Goal: Task Accomplishment & Management: Use online tool/utility

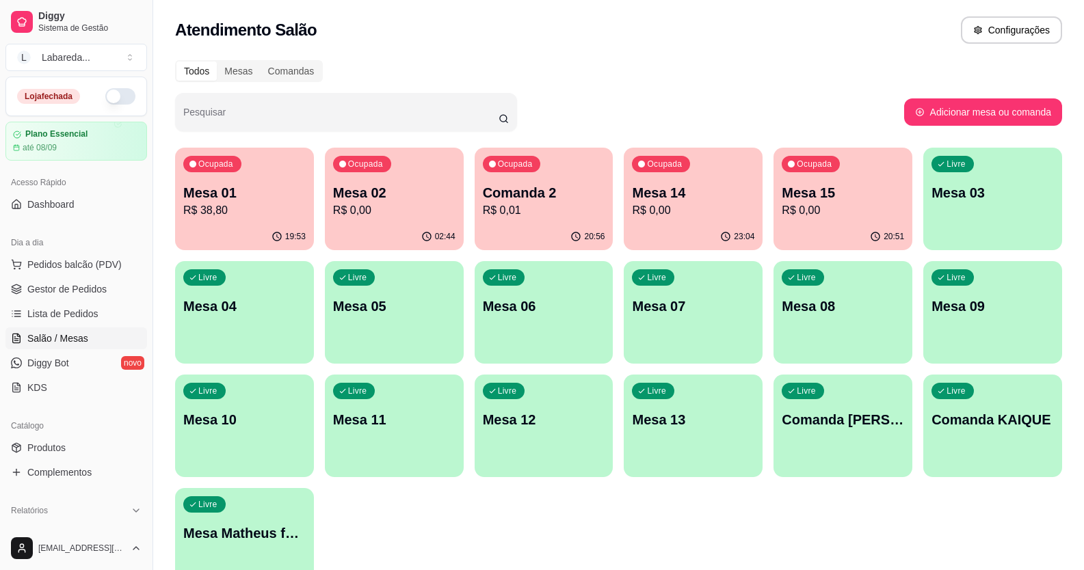
click at [51, 367] on span "Diggy Bot" at bounding box center [48, 363] width 42 height 14
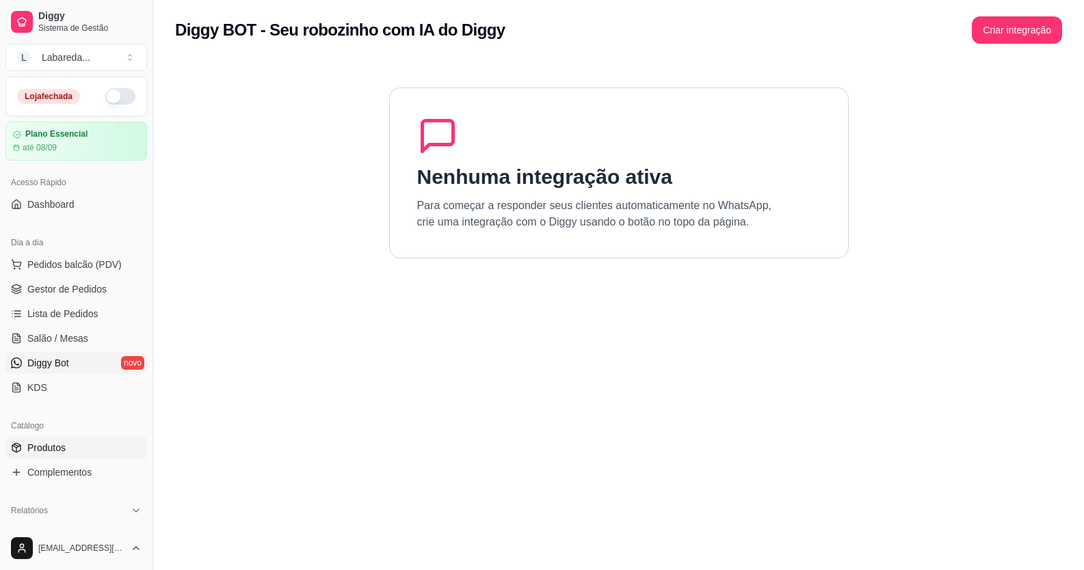
click at [41, 442] on span "Produtos" at bounding box center [46, 448] width 38 height 14
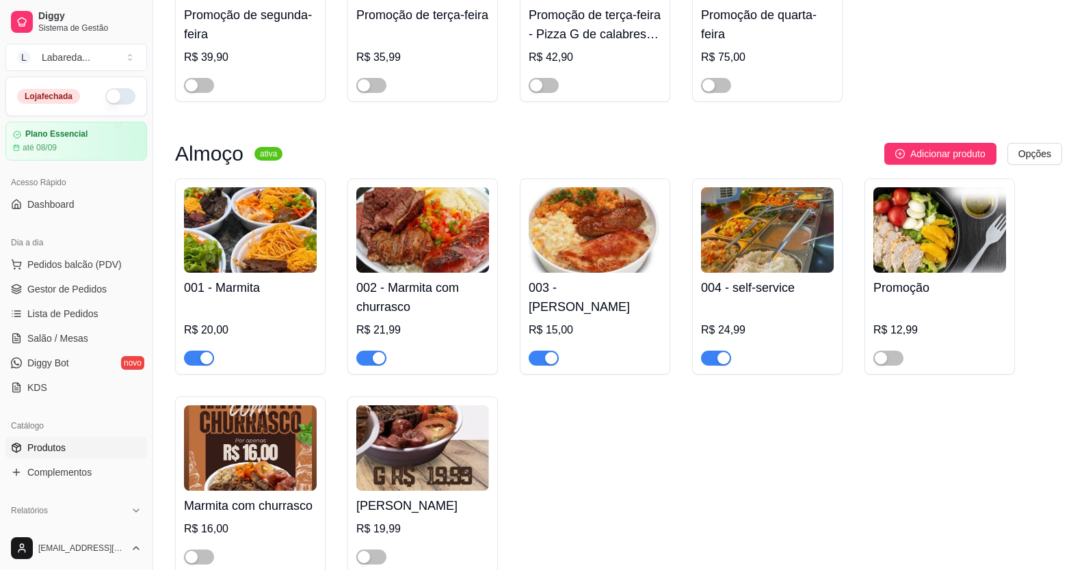
scroll to position [273, 0]
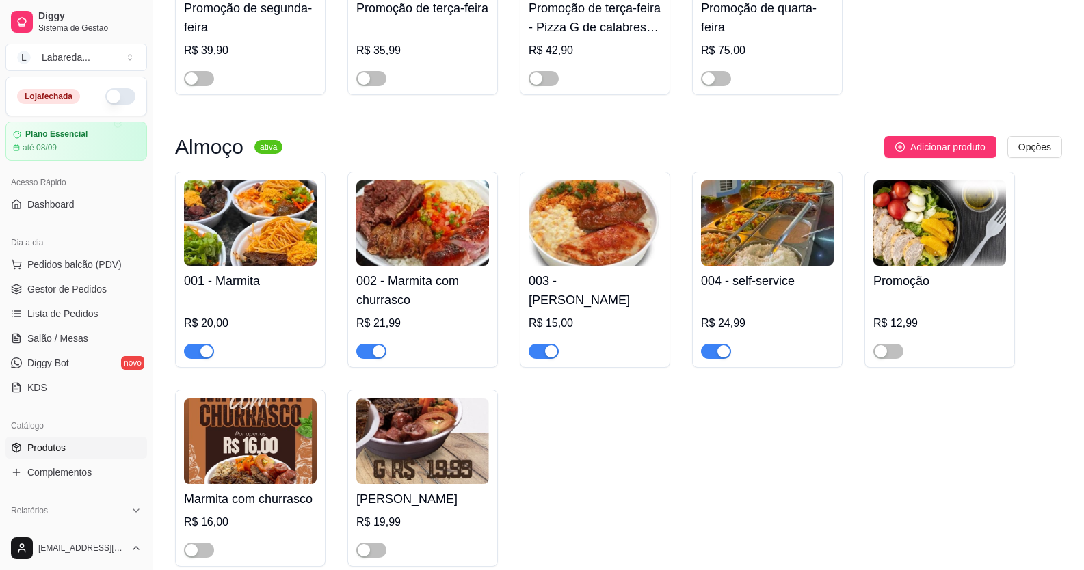
drag, startPoint x: 191, startPoint y: 347, endPoint x: 253, endPoint y: 347, distance: 62.2
click at [191, 347] on span "button" at bounding box center [199, 351] width 30 height 15
click at [377, 349] on div "button" at bounding box center [379, 351] width 12 height 12
click at [560, 350] on div at bounding box center [594, 345] width 133 height 27
click at [544, 352] on button "button" at bounding box center [543, 351] width 30 height 15
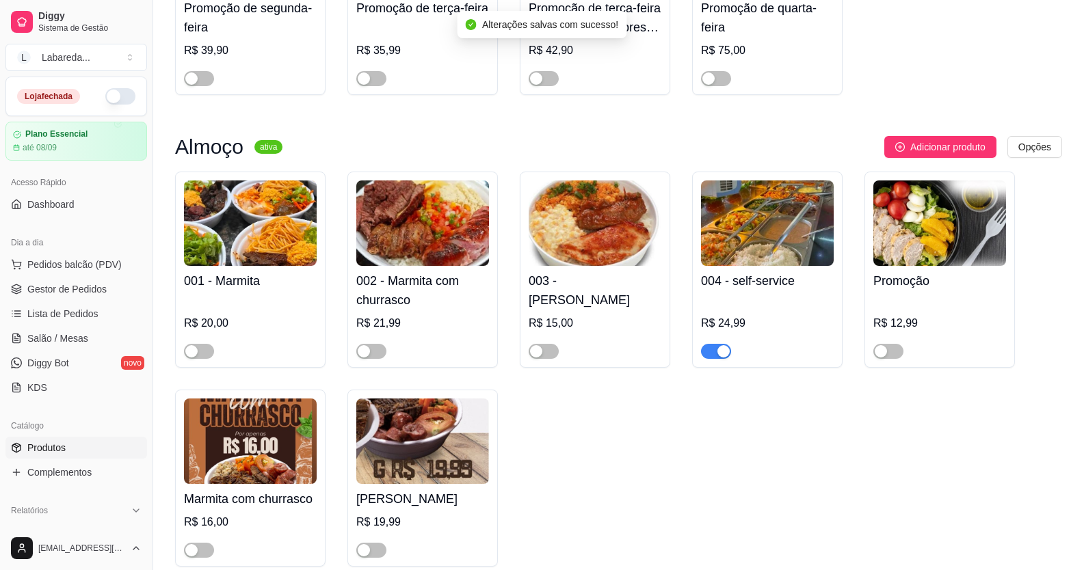
click at [713, 353] on span "button" at bounding box center [716, 351] width 30 height 15
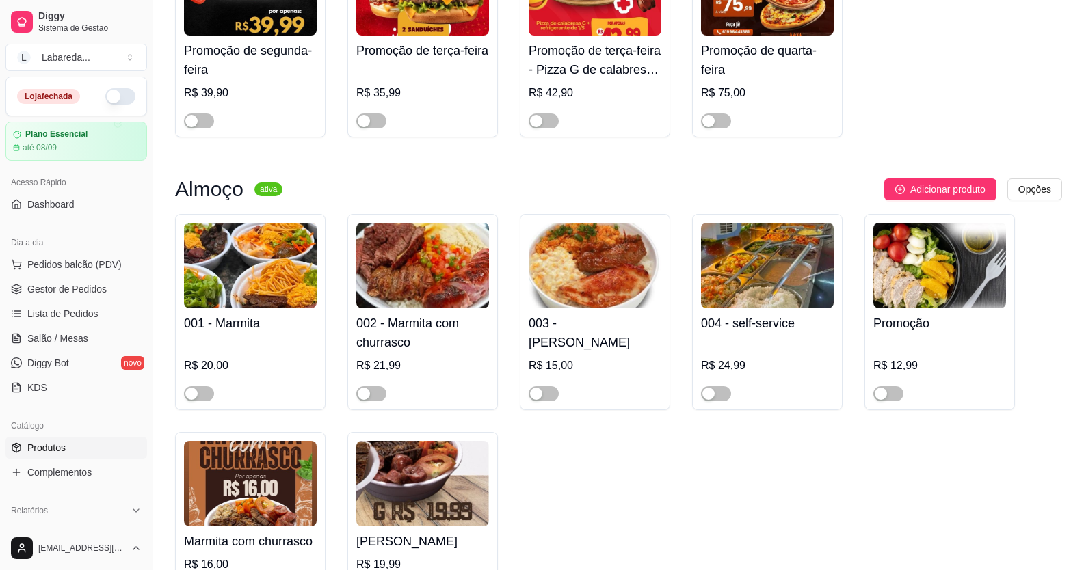
scroll to position [0, 0]
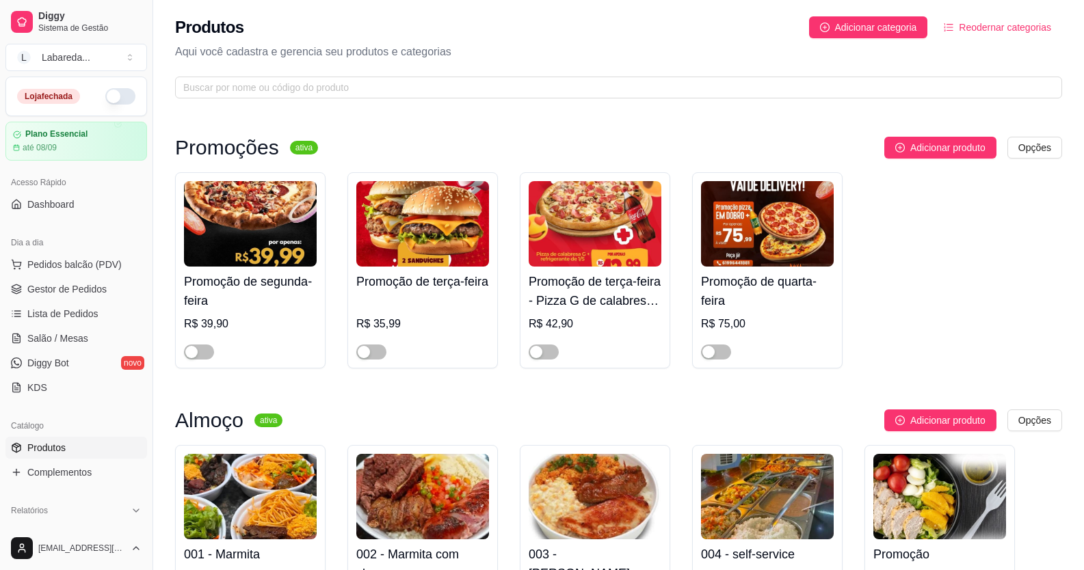
click at [705, 342] on div at bounding box center [767, 345] width 133 height 27
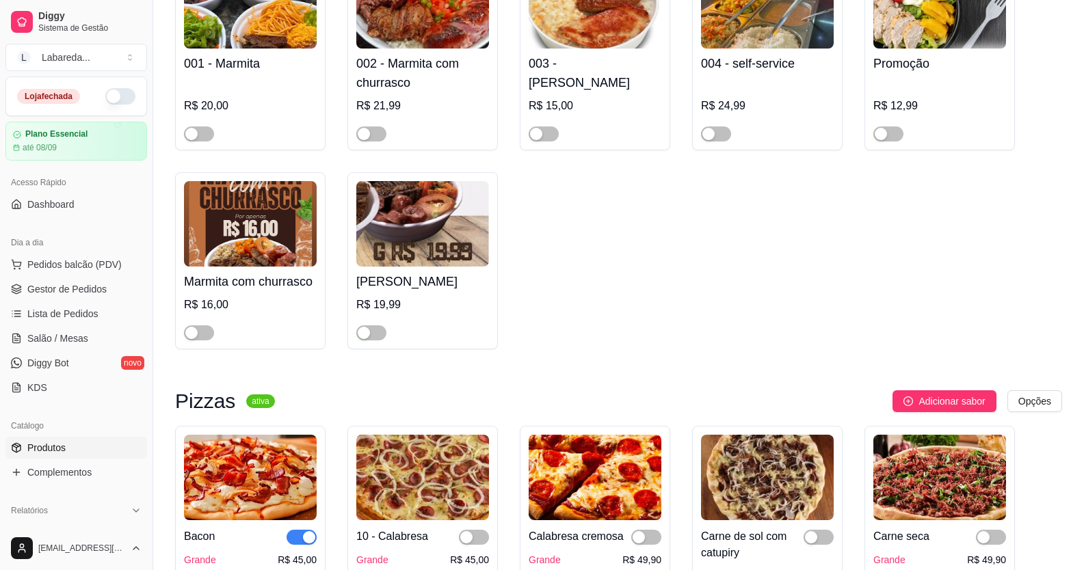
scroll to position [615, 0]
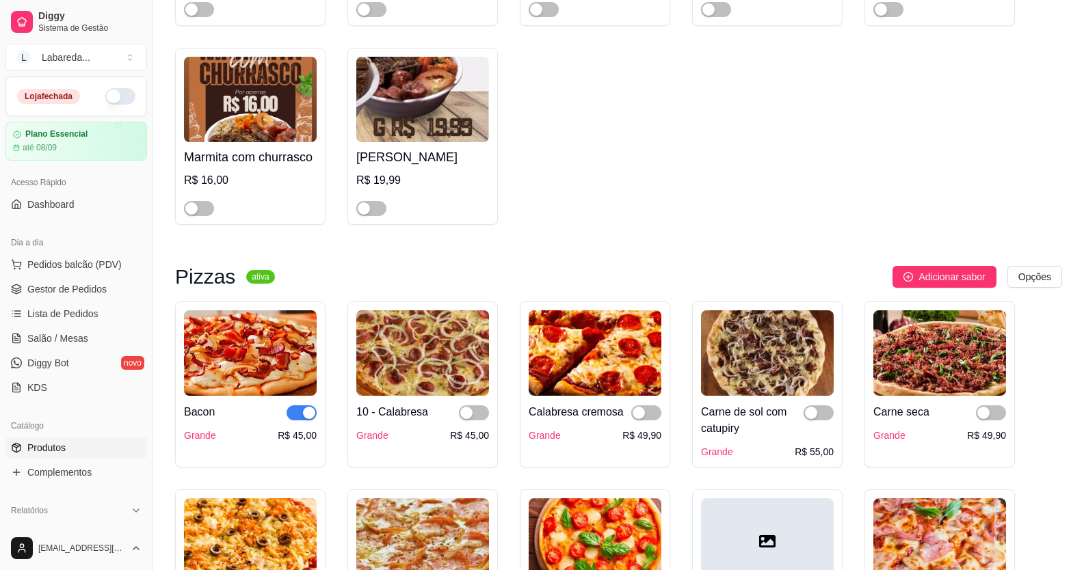
drag, startPoint x: 480, startPoint y: 413, endPoint x: 492, endPoint y: 407, distance: 13.5
click at [480, 412] on span "button" at bounding box center [474, 412] width 30 height 15
click at [639, 418] on div "button" at bounding box center [638, 413] width 12 height 12
click at [805, 405] on div "Carne de sol com catupiry Grande R$ 55,00" at bounding box center [767, 427] width 133 height 63
drag, startPoint x: 819, startPoint y: 415, endPoint x: 840, endPoint y: 416, distance: 21.2
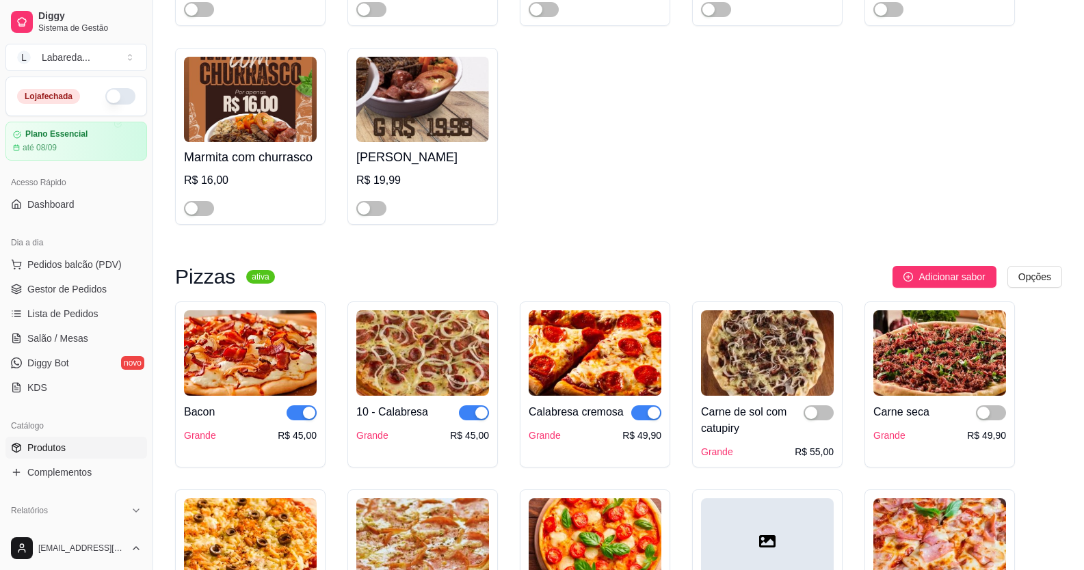
click at [819, 414] on span "button" at bounding box center [818, 412] width 30 height 15
click at [988, 419] on div "button" at bounding box center [983, 413] width 12 height 12
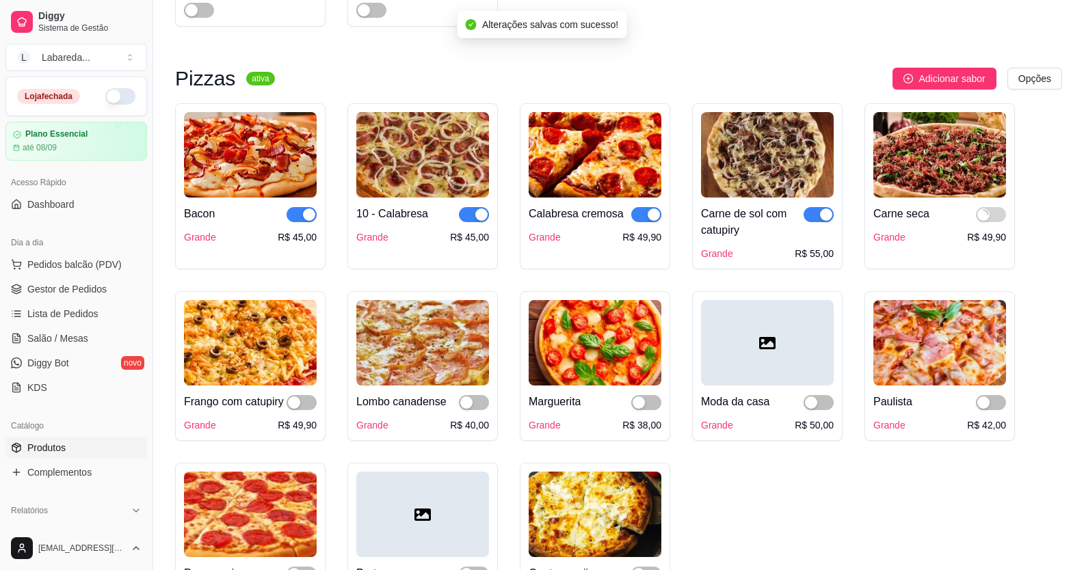
scroll to position [820, 0]
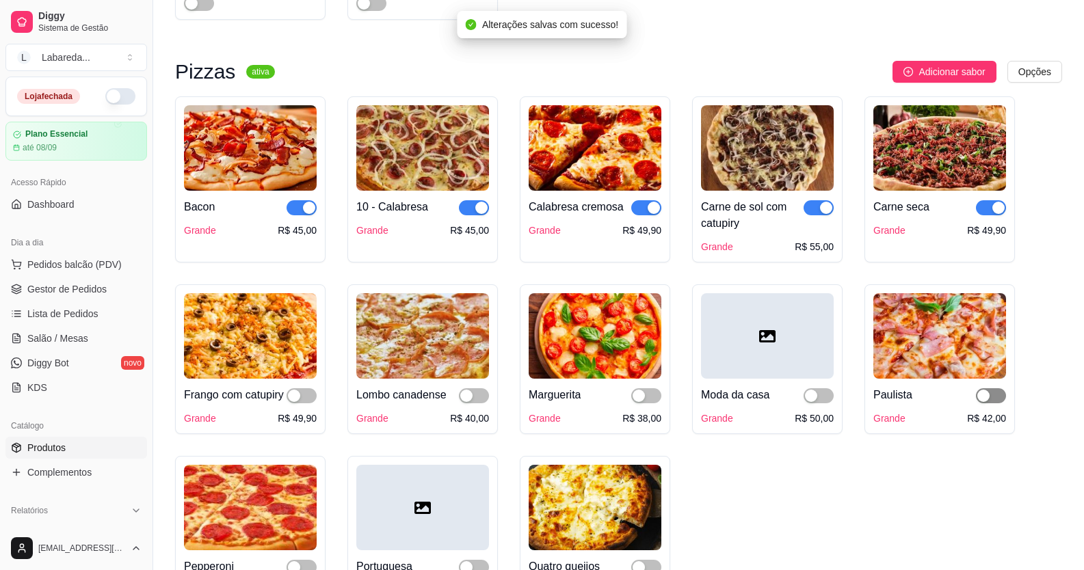
click at [985, 400] on div "button" at bounding box center [983, 396] width 12 height 12
click at [639, 402] on div "button" at bounding box center [638, 396] width 12 height 12
click at [812, 395] on div "button" at bounding box center [811, 396] width 12 height 12
click at [474, 399] on span "button" at bounding box center [474, 395] width 30 height 15
click at [299, 393] on div "button" at bounding box center [294, 396] width 12 height 12
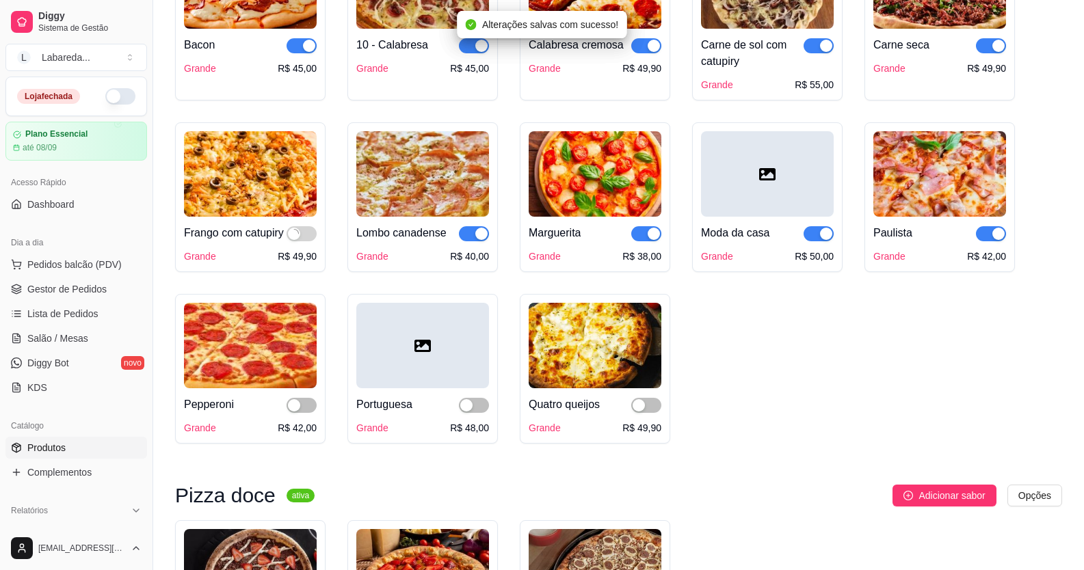
scroll to position [1162, 0]
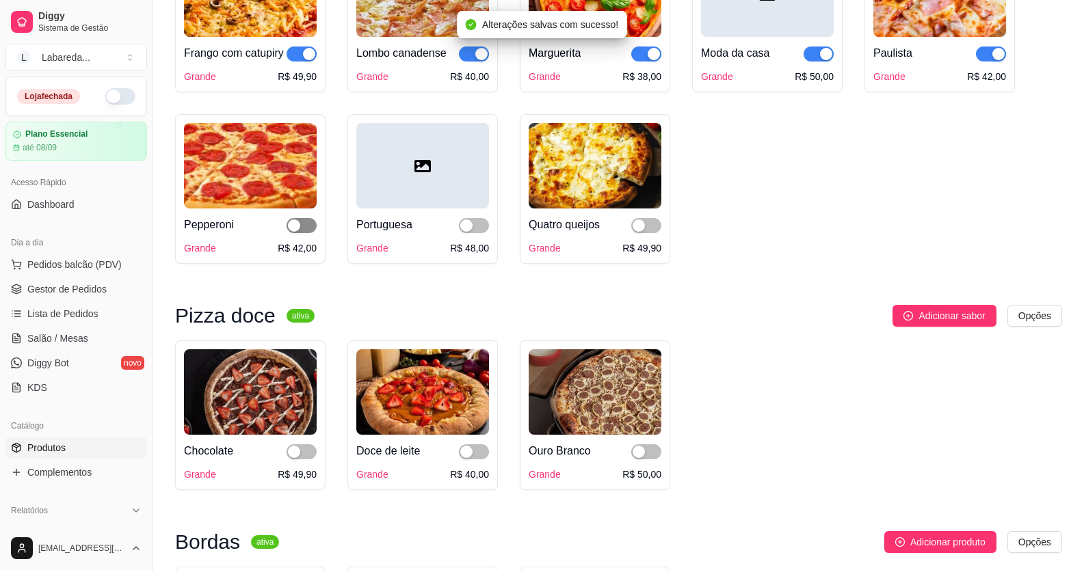
click at [286, 233] on div "Pepperoni" at bounding box center [250, 225] width 133 height 16
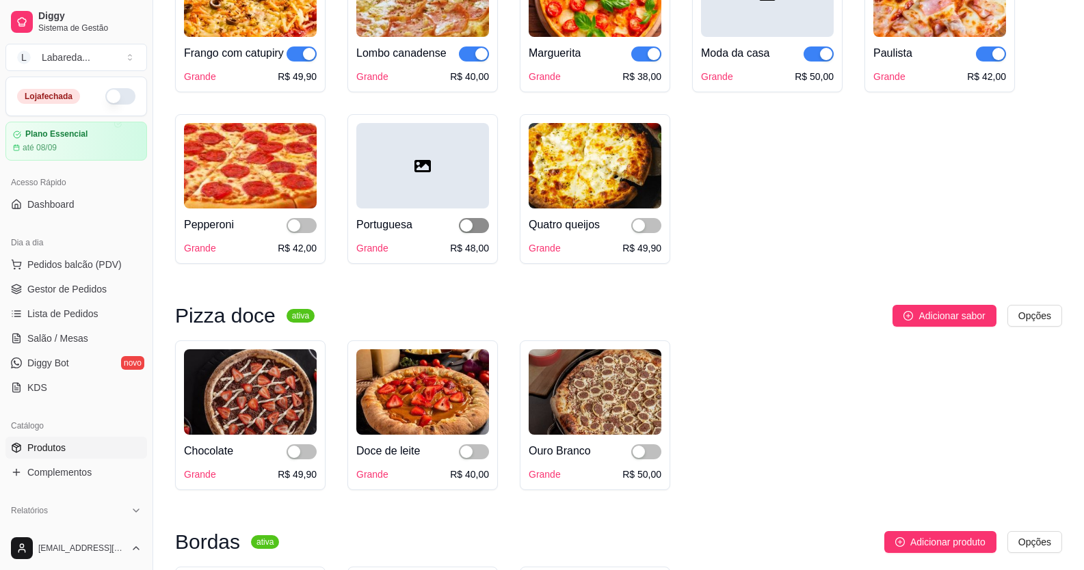
click at [470, 232] on div "button" at bounding box center [466, 225] width 12 height 12
drag, startPoint x: 305, startPoint y: 243, endPoint x: 476, endPoint y: 228, distance: 171.6
click at [307, 233] on span "button" at bounding box center [301, 225] width 30 height 15
click at [635, 233] on span "button" at bounding box center [646, 225] width 30 height 15
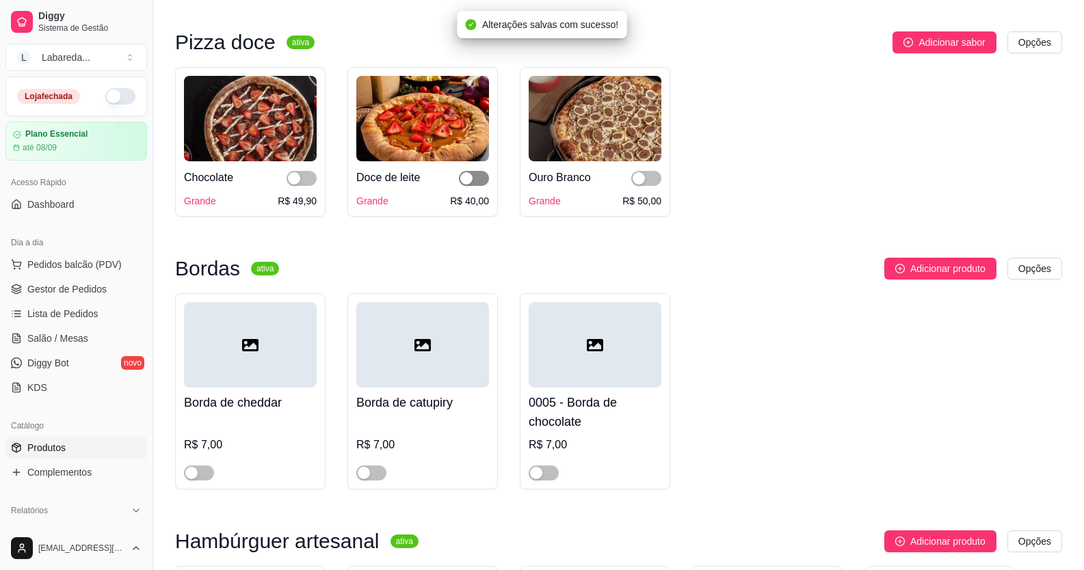
click at [466, 185] on div "button" at bounding box center [466, 178] width 12 height 12
click at [290, 185] on div "button" at bounding box center [294, 178] width 12 height 12
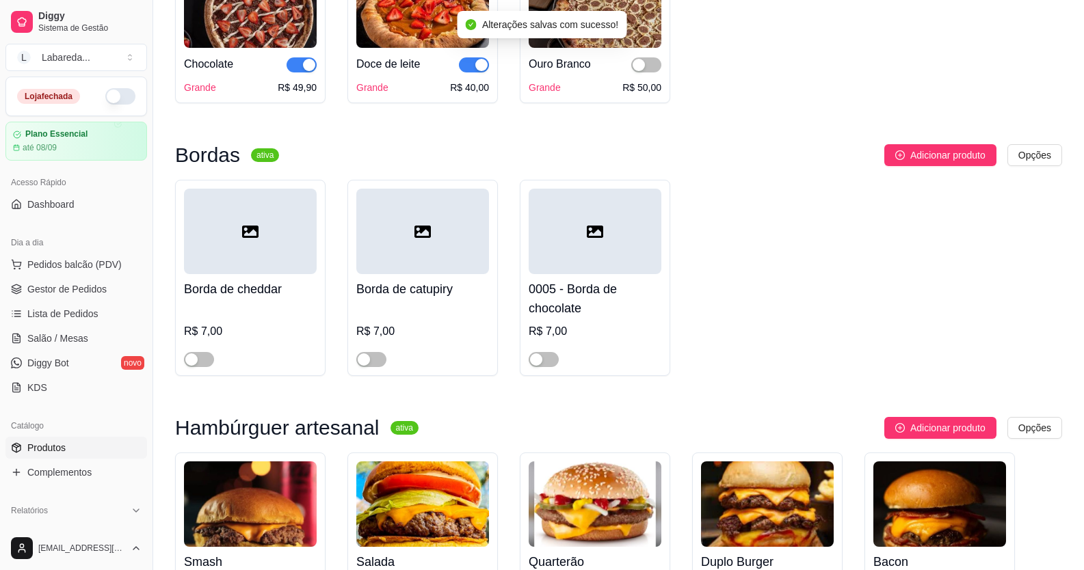
scroll to position [1572, 0]
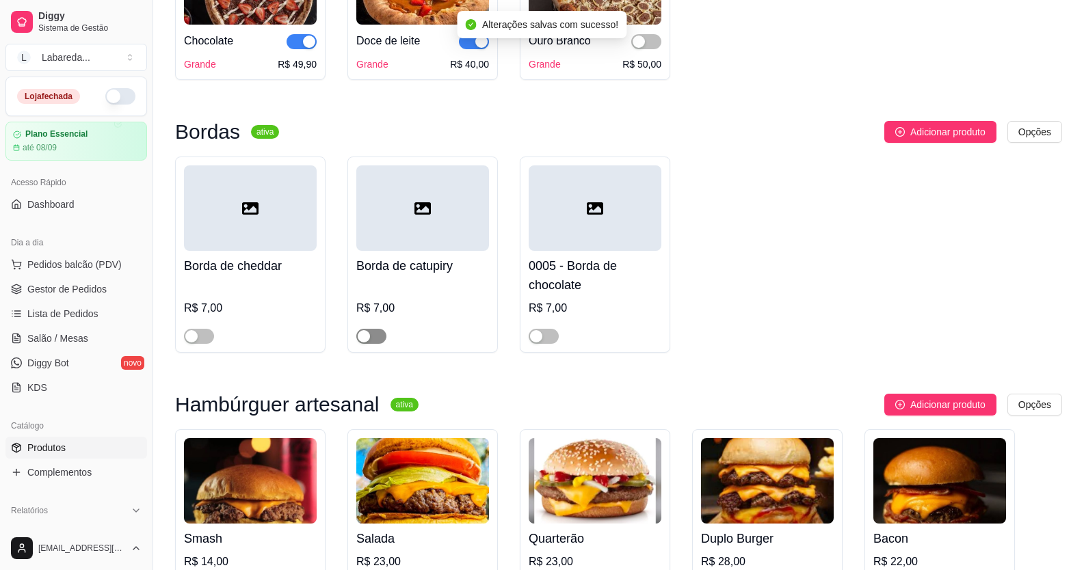
click at [364, 343] on div "button" at bounding box center [364, 336] width 12 height 12
click at [192, 343] on div "button" at bounding box center [191, 336] width 12 height 12
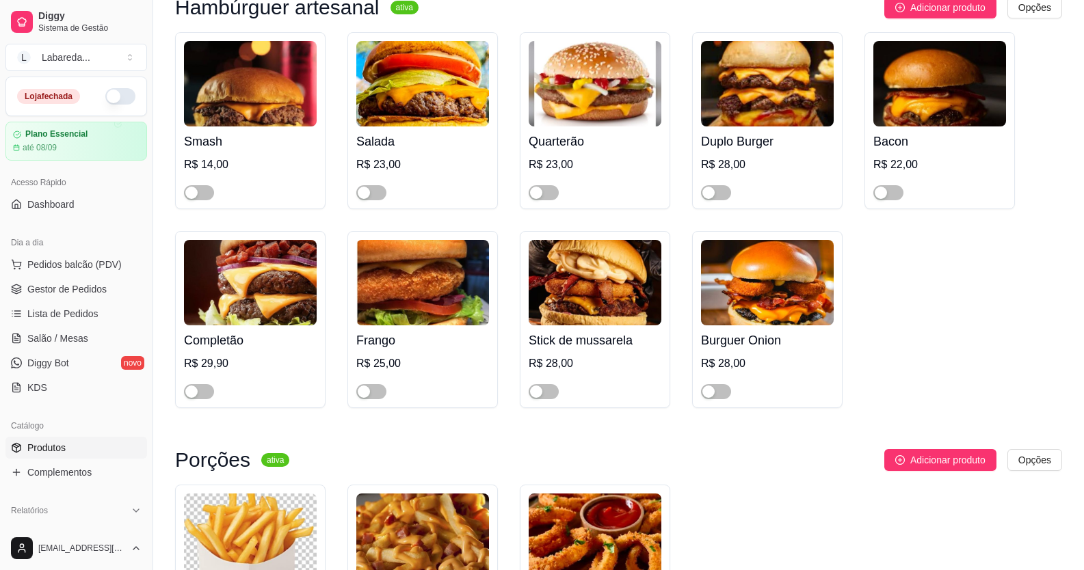
scroll to position [1983, 0]
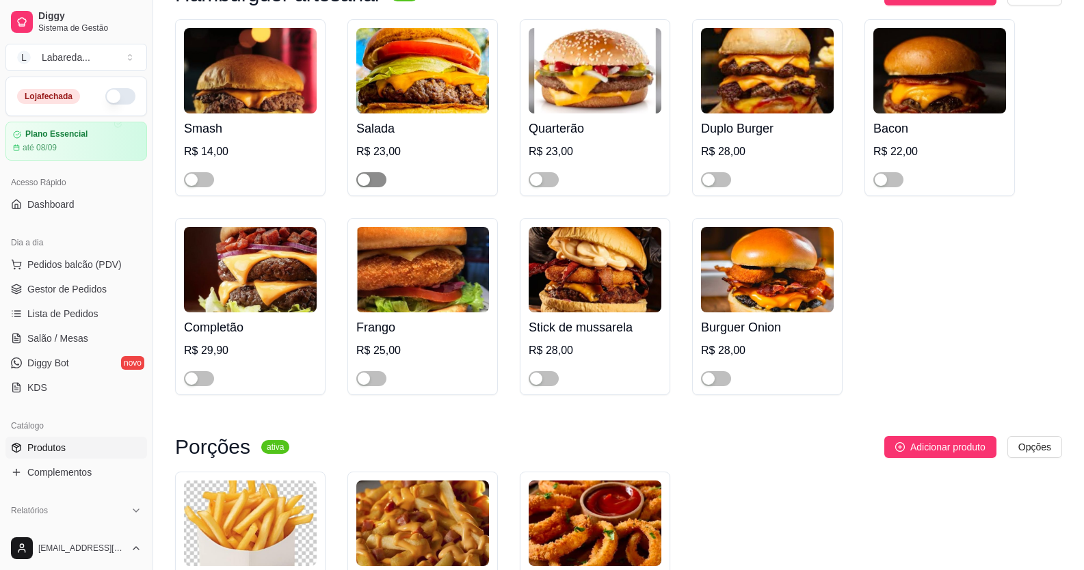
click at [365, 186] on div "button" at bounding box center [364, 180] width 12 height 12
click at [189, 187] on span "button" at bounding box center [199, 179] width 30 height 15
drag, startPoint x: 537, startPoint y: 202, endPoint x: 569, endPoint y: 202, distance: 32.1
click at [537, 186] on div "button" at bounding box center [536, 180] width 12 height 12
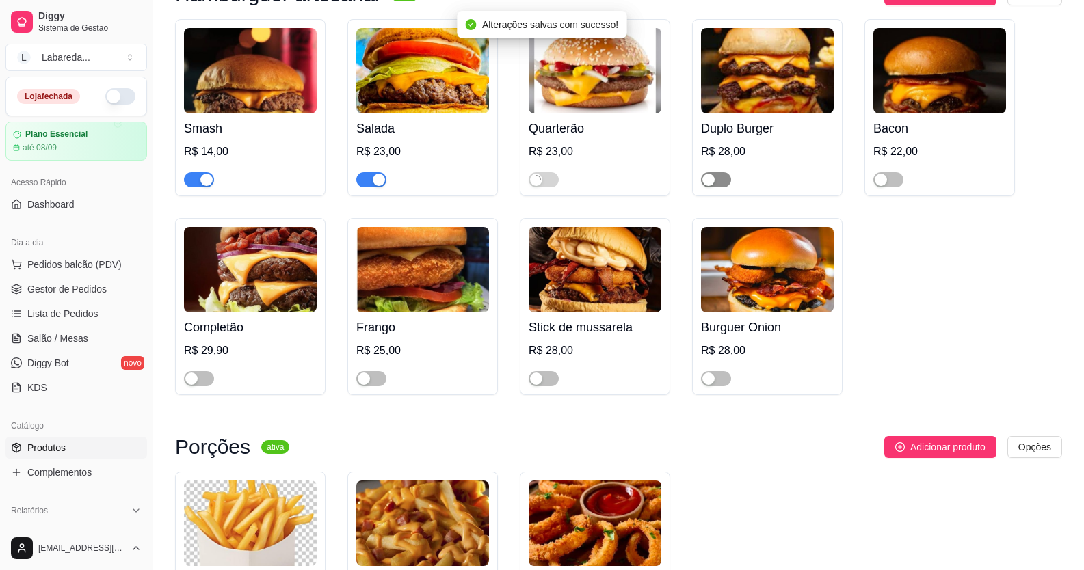
click at [710, 186] on div "button" at bounding box center [708, 180] width 12 height 12
click at [878, 186] on div "button" at bounding box center [880, 180] width 12 height 12
click at [710, 385] on div "button" at bounding box center [708, 379] width 12 height 12
drag, startPoint x: 557, startPoint y: 397, endPoint x: 548, endPoint y: 397, distance: 8.2
click at [555, 386] on span "button" at bounding box center [543, 378] width 30 height 15
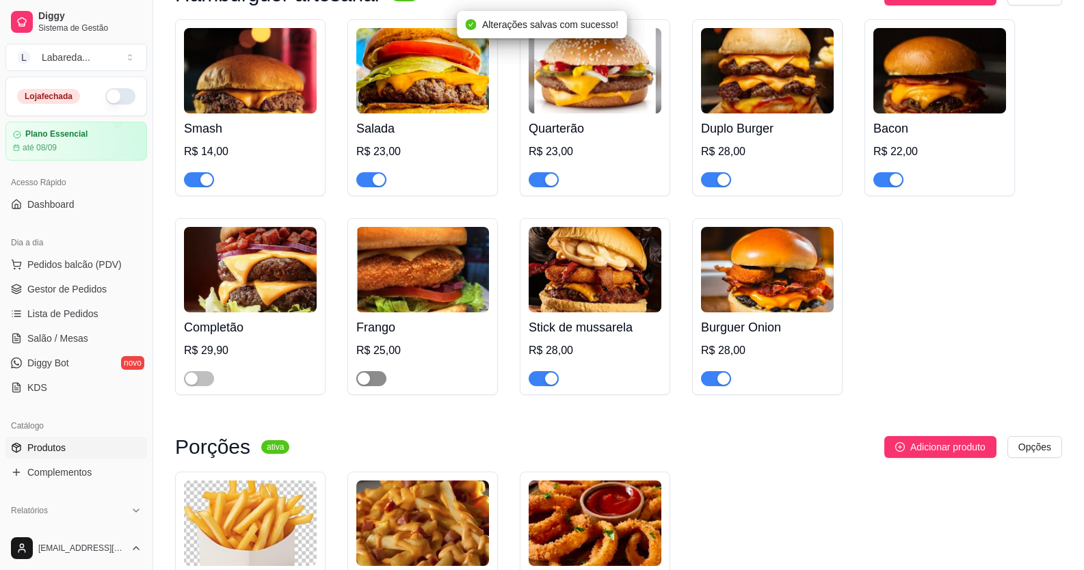
drag, startPoint x: 379, startPoint y: 396, endPoint x: 371, endPoint y: 395, distance: 7.6
click at [374, 386] on span "button" at bounding box center [371, 378] width 30 height 15
click at [198, 385] on div "button" at bounding box center [191, 379] width 12 height 12
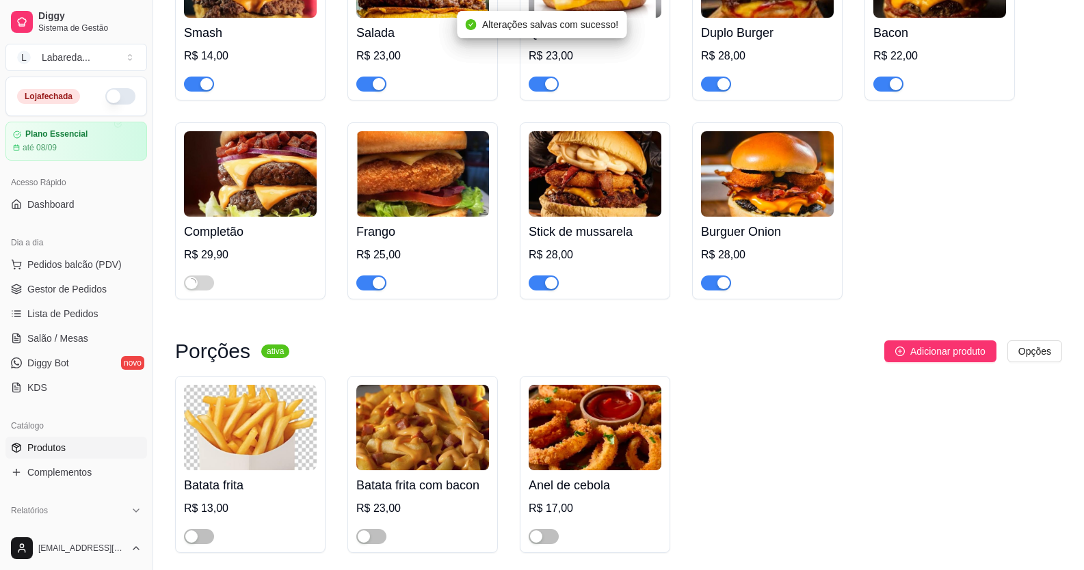
scroll to position [2256, 0]
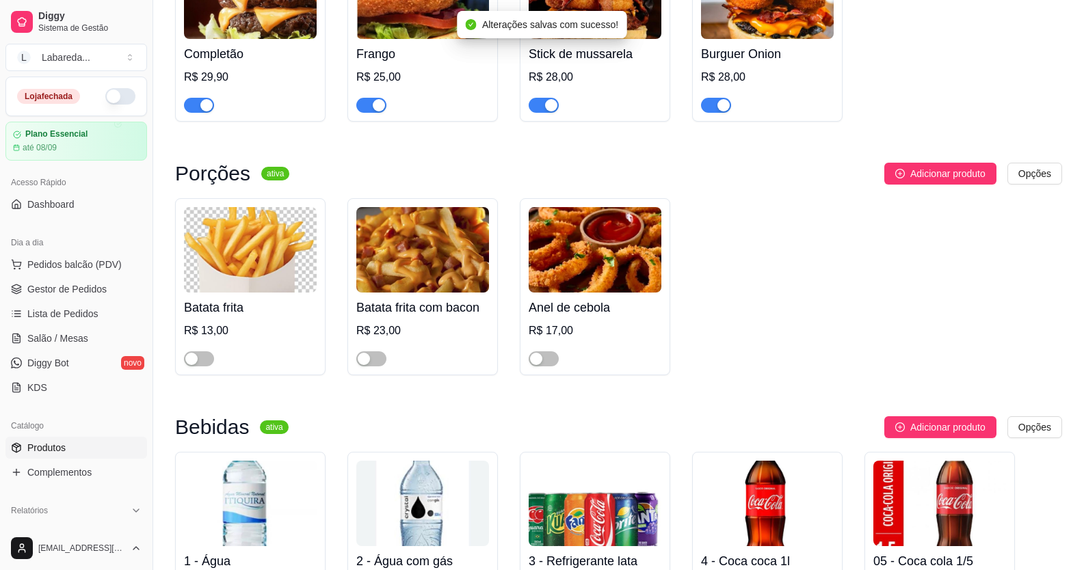
drag, startPoint x: 188, startPoint y: 386, endPoint x: 217, endPoint y: 377, distance: 30.1
click at [191, 365] on div "button" at bounding box center [191, 359] width 12 height 12
click at [364, 365] on div "button" at bounding box center [364, 359] width 12 height 12
click at [536, 365] on div "button" at bounding box center [536, 359] width 12 height 12
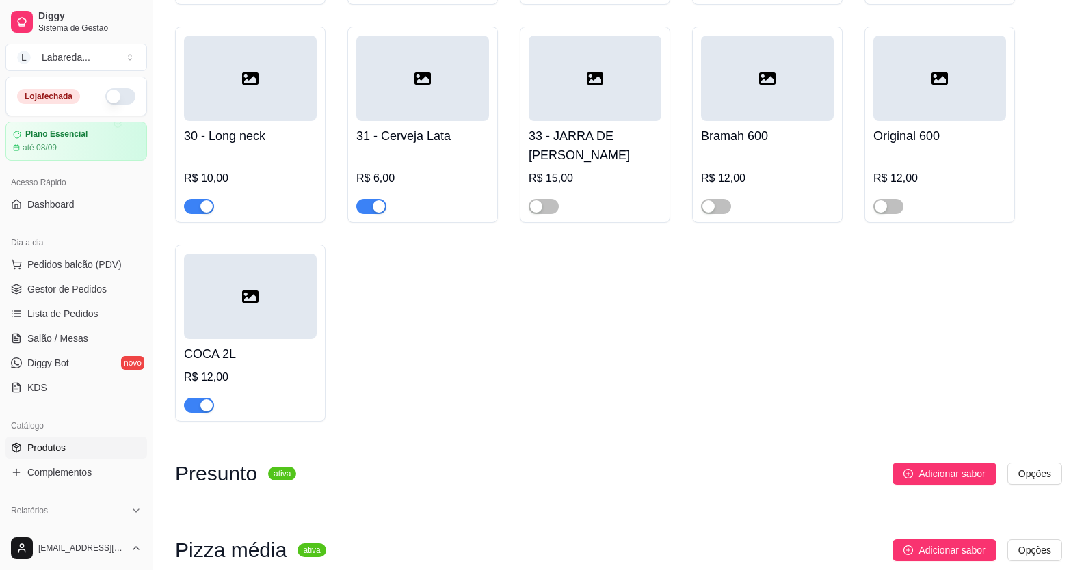
scroll to position [3077, 0]
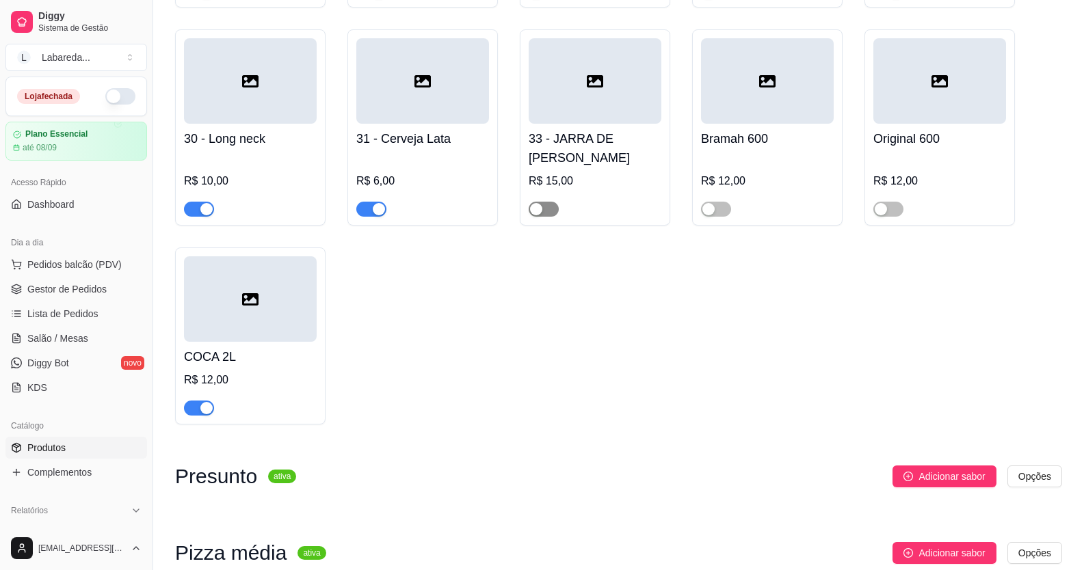
click at [551, 217] on span "button" at bounding box center [543, 209] width 30 height 15
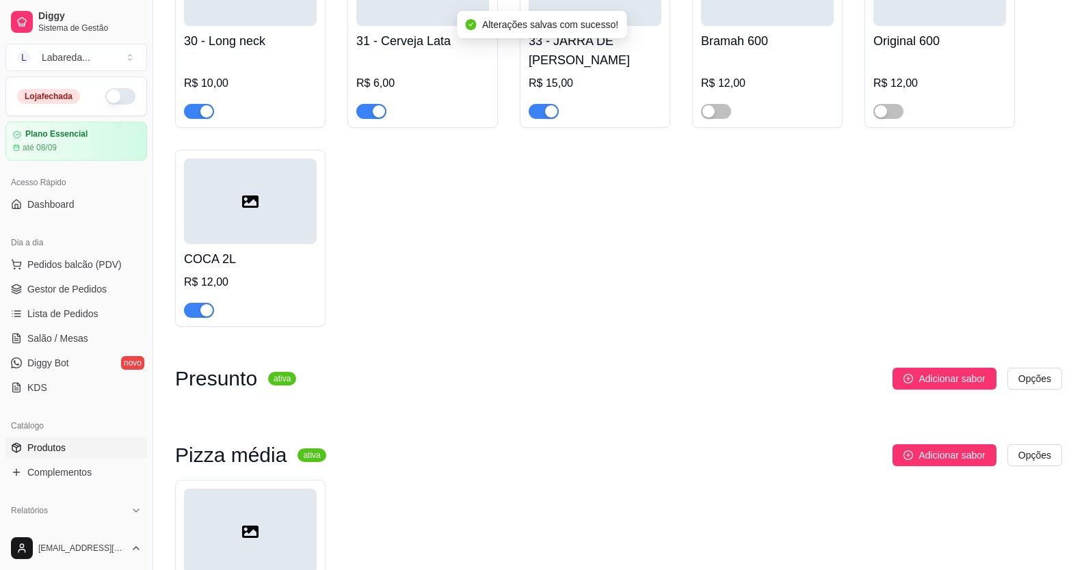
scroll to position [3329, 0]
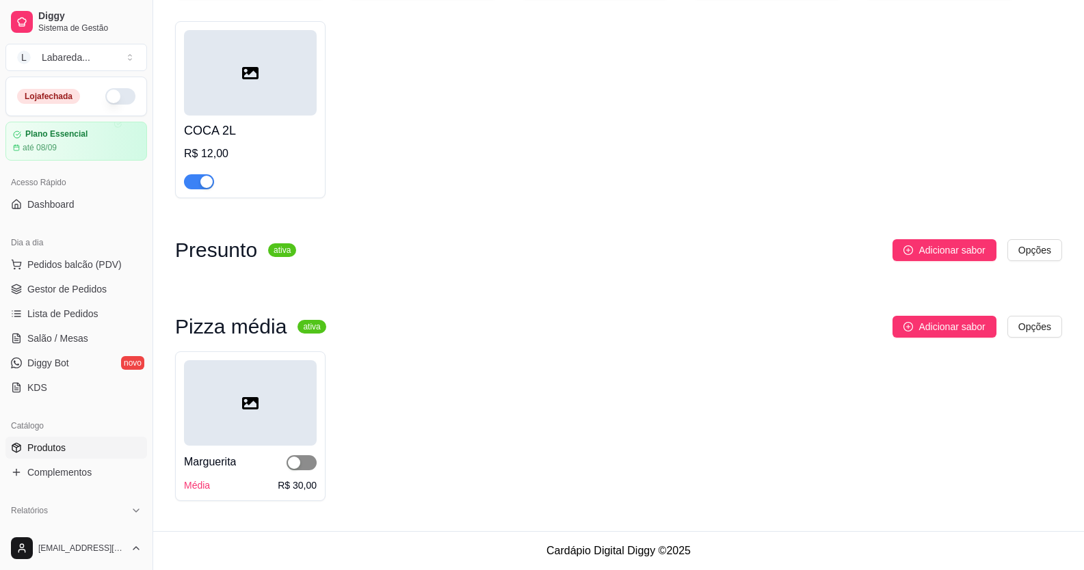
drag, startPoint x: 297, startPoint y: 464, endPoint x: 311, endPoint y: 467, distance: 14.8
click at [297, 464] on div "button" at bounding box center [294, 463] width 12 height 12
drag, startPoint x: 481, startPoint y: 533, endPoint x: 477, endPoint y: 514, distance: 18.9
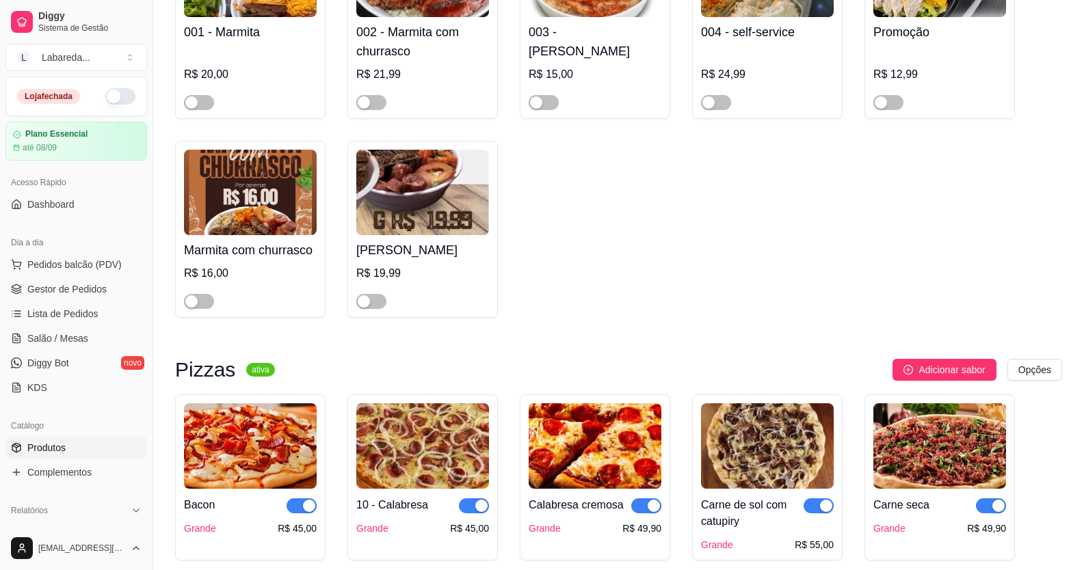
scroll to position [321, 0]
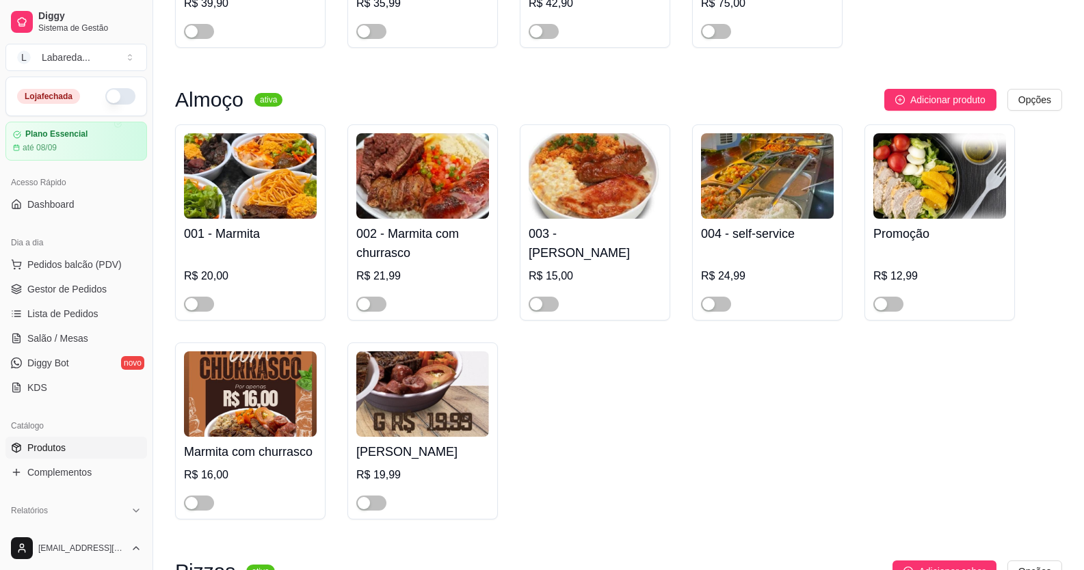
drag, startPoint x: 105, startPoint y: 85, endPoint x: 111, endPoint y: 96, distance: 12.8
click at [111, 96] on div "Loja fechada" at bounding box center [76, 96] width 140 height 38
click at [111, 96] on button "button" at bounding box center [120, 96] width 30 height 16
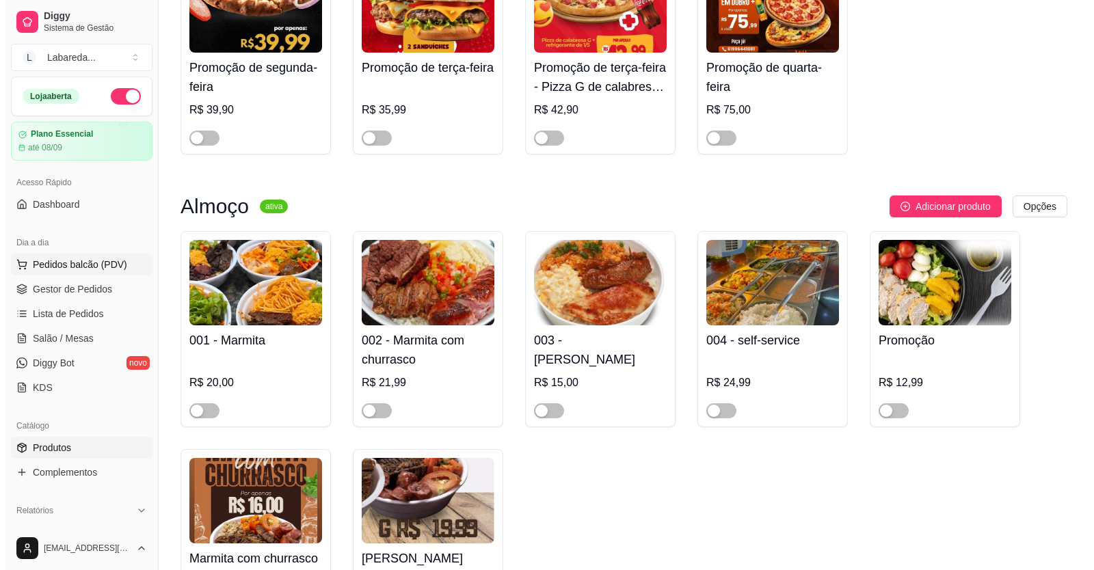
scroll to position [205, 0]
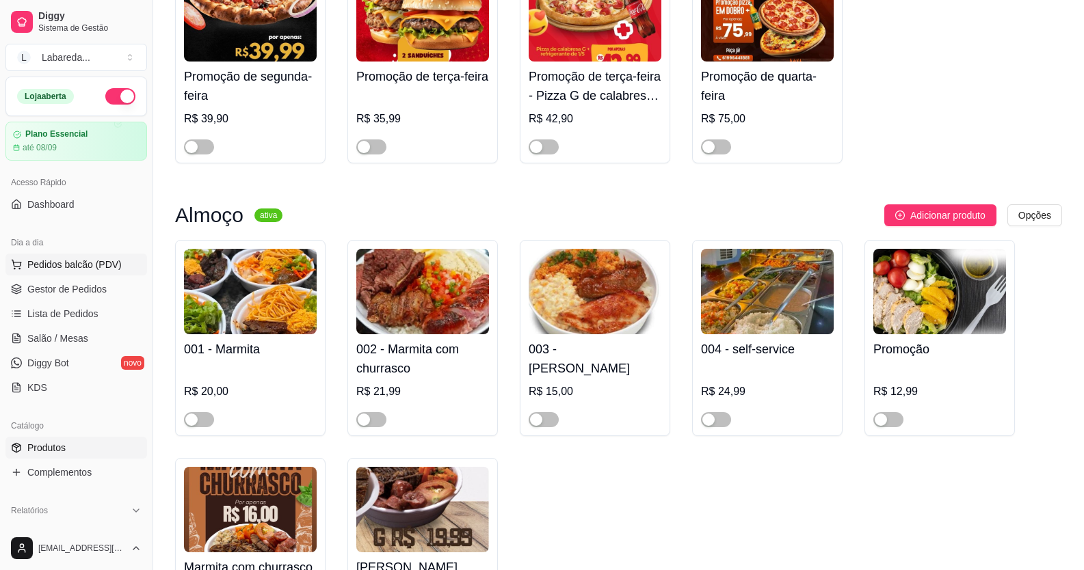
click at [66, 263] on span "Pedidos balcão (PDV)" at bounding box center [74, 265] width 94 height 14
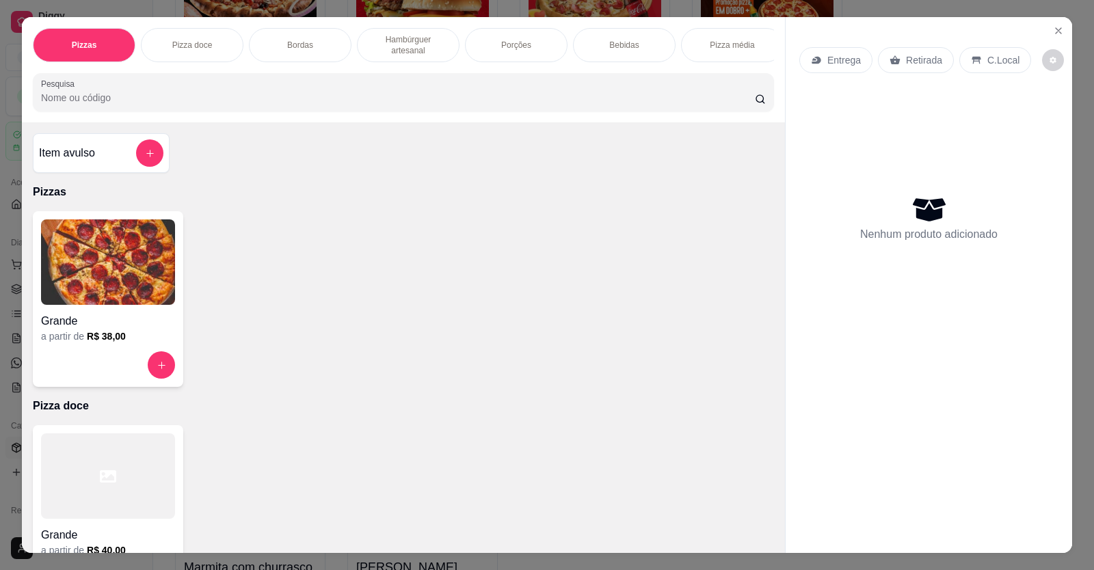
click at [116, 289] on img at bounding box center [108, 261] width 134 height 85
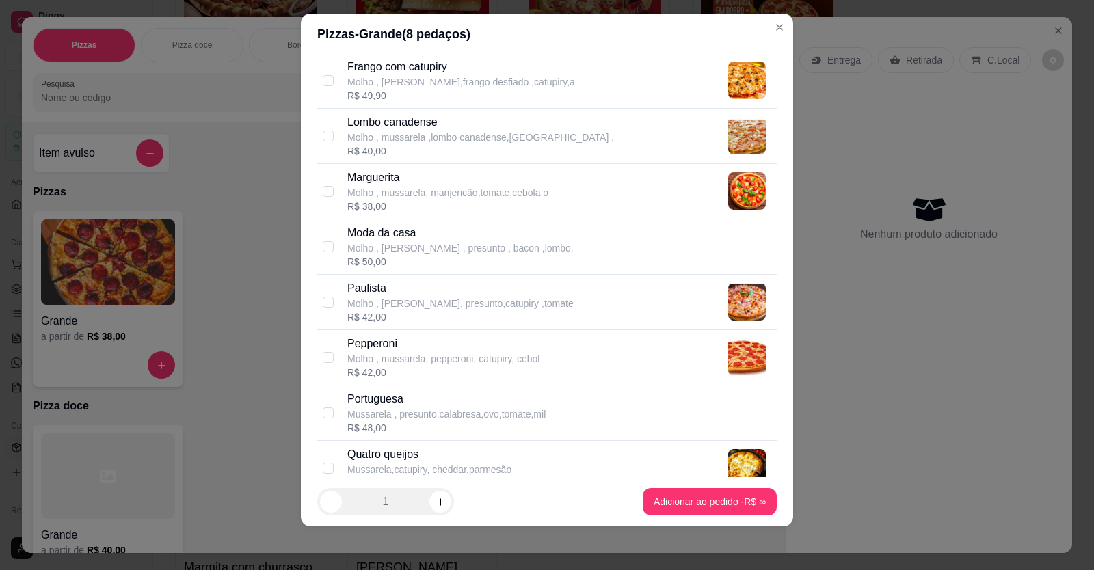
scroll to position [410, 0]
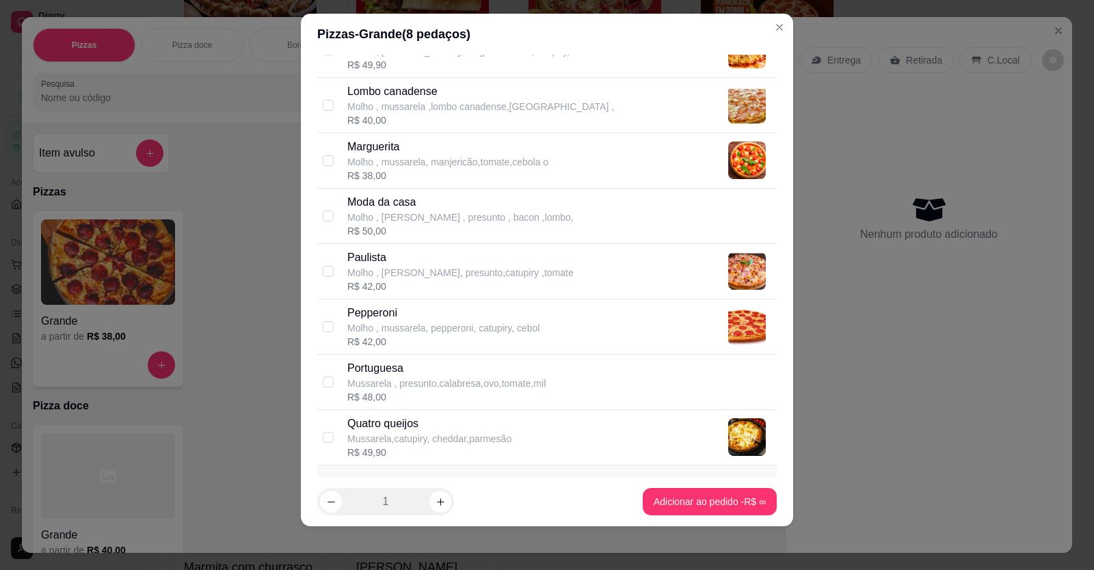
click at [373, 319] on p "Pepperoni" at bounding box center [443, 313] width 192 height 16
checkbox input "true"
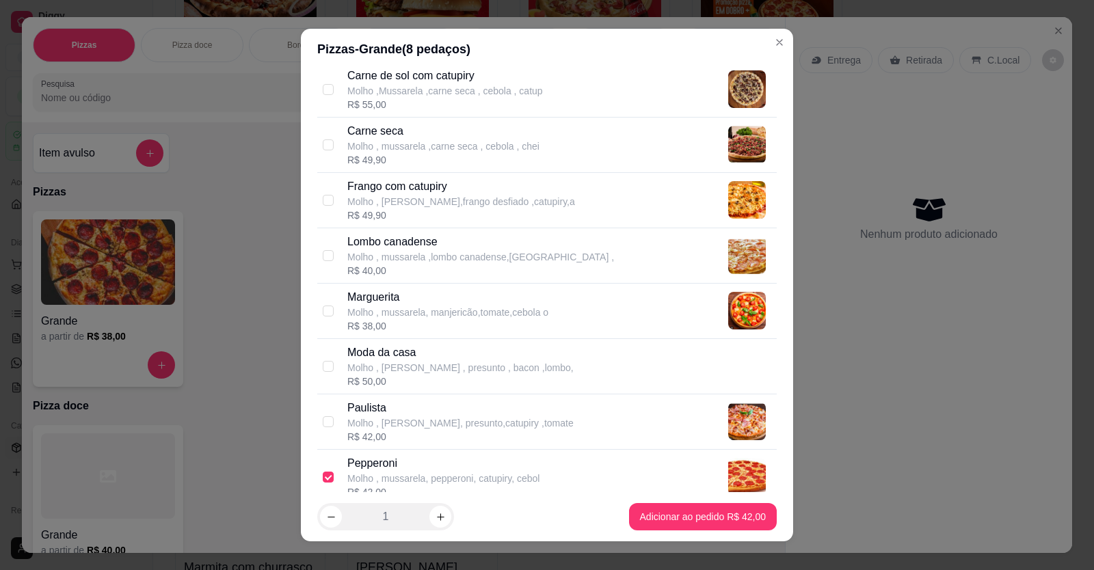
scroll to position [273, 0]
click at [324, 299] on div "Marguerita Molho , mussarela, manjericão,tomate,cebola o R$ 38,00" at bounding box center [546, 312] width 459 height 55
checkbox input "true"
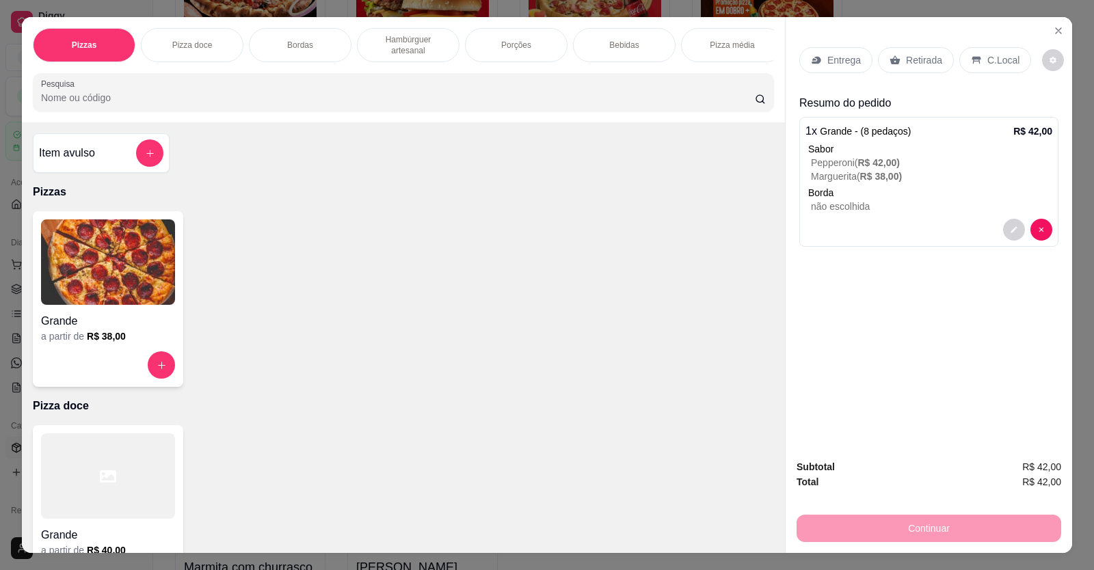
click at [987, 54] on p "C.Local" at bounding box center [1003, 60] width 32 height 14
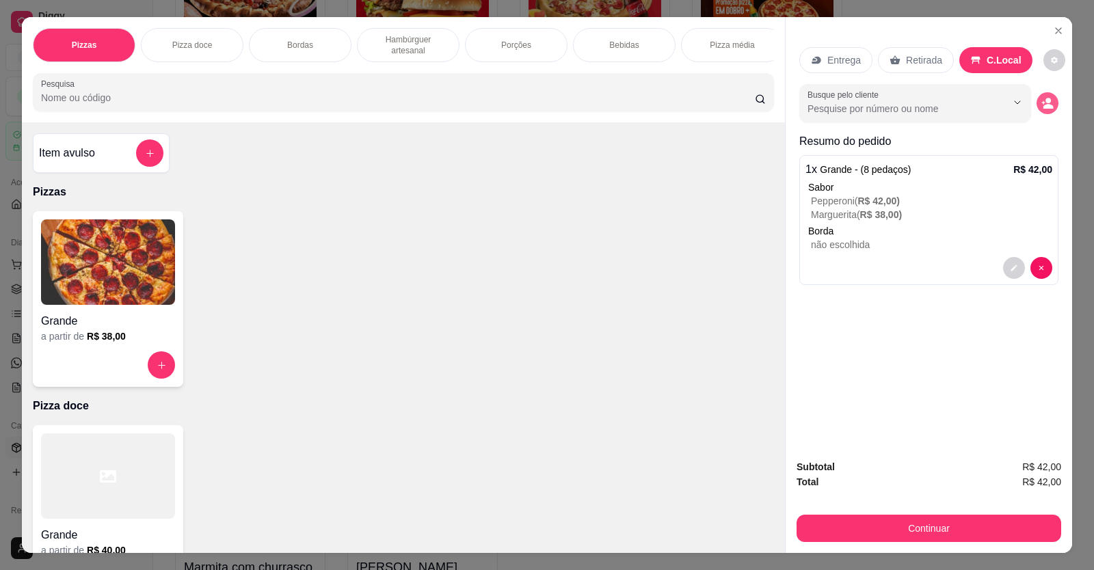
click at [1046, 99] on icon "decrease-product-quantity" at bounding box center [1047, 103] width 12 height 12
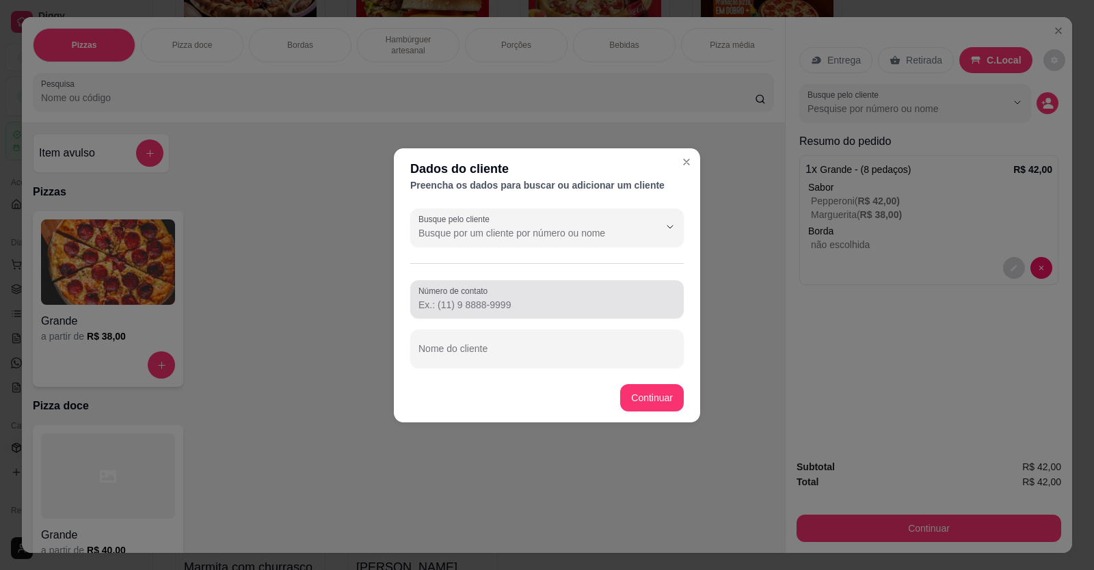
click at [504, 314] on div "Número de contato" at bounding box center [546, 299] width 273 height 38
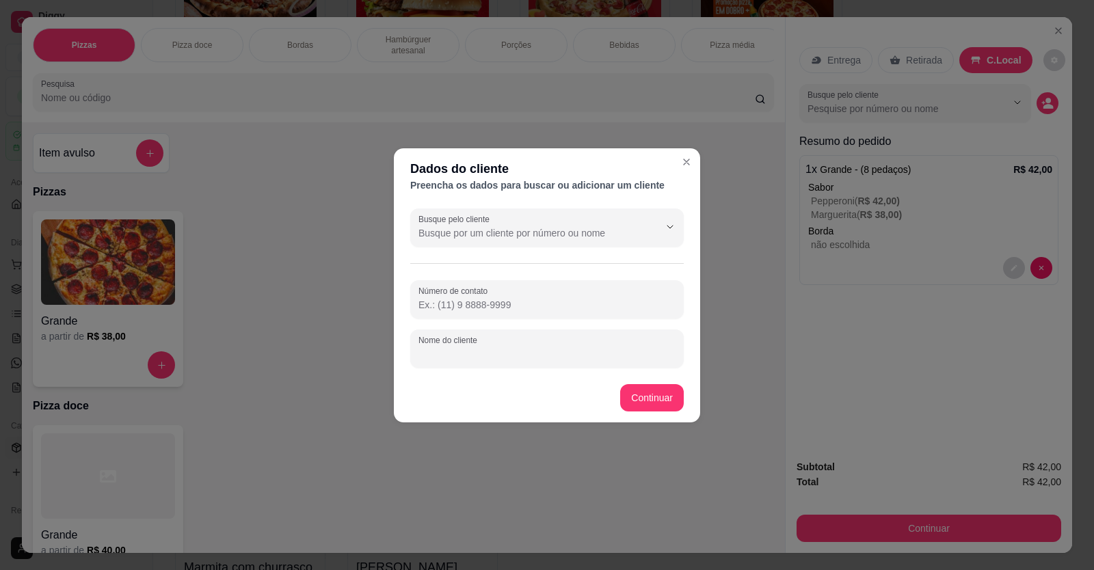
click at [509, 352] on input "Nome do cliente" at bounding box center [546, 354] width 257 height 14
type input "O"
type input "OLAVIO"
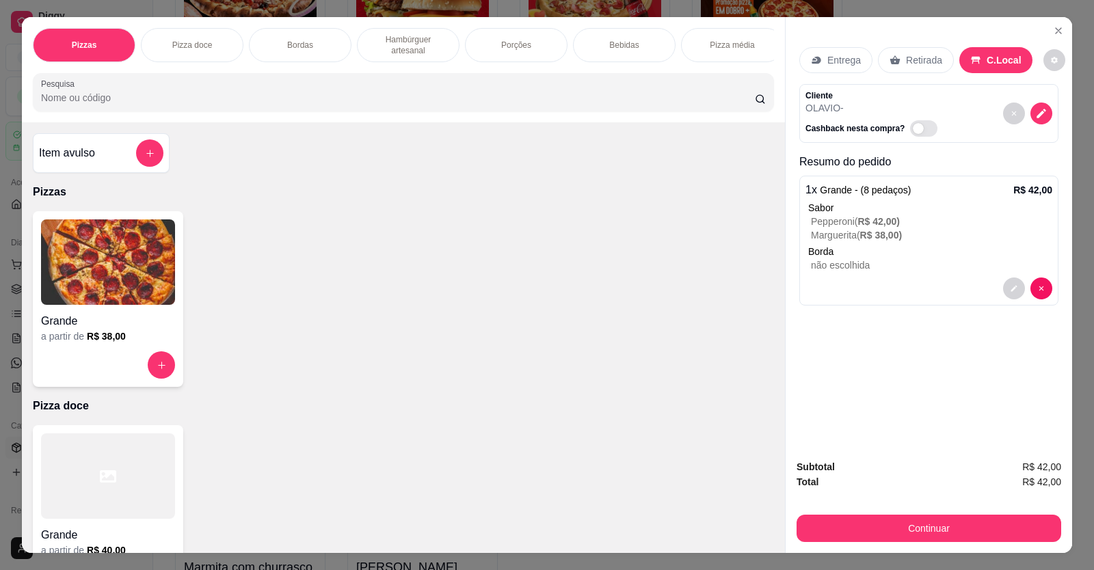
click at [894, 547] on div "Subtotal R$ 42,00 Total R$ 42,00 Continuar" at bounding box center [929, 500] width 286 height 105
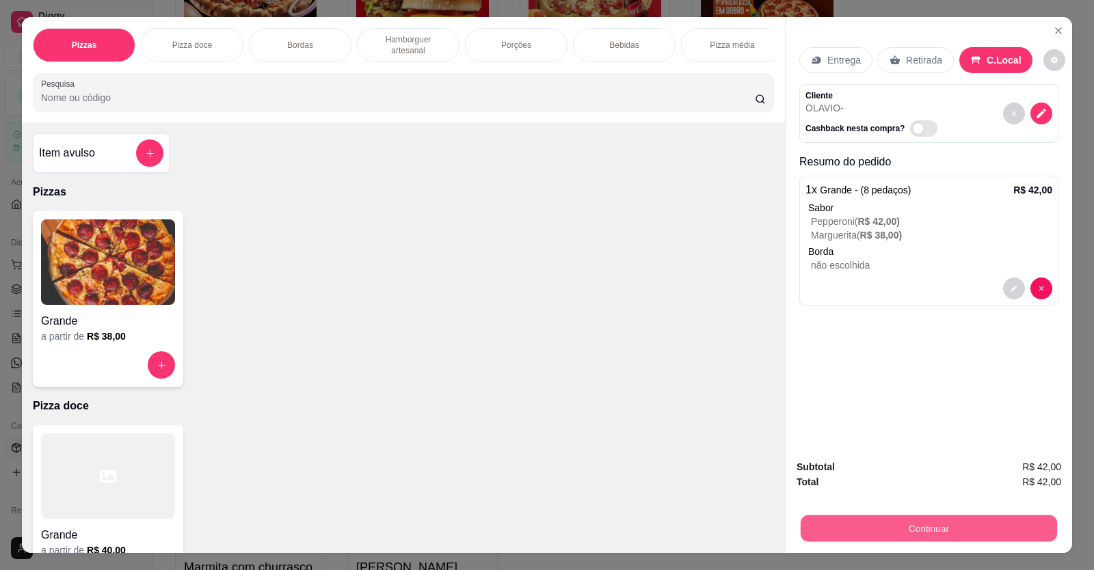
click at [902, 531] on button "Continuar" at bounding box center [929, 528] width 256 height 27
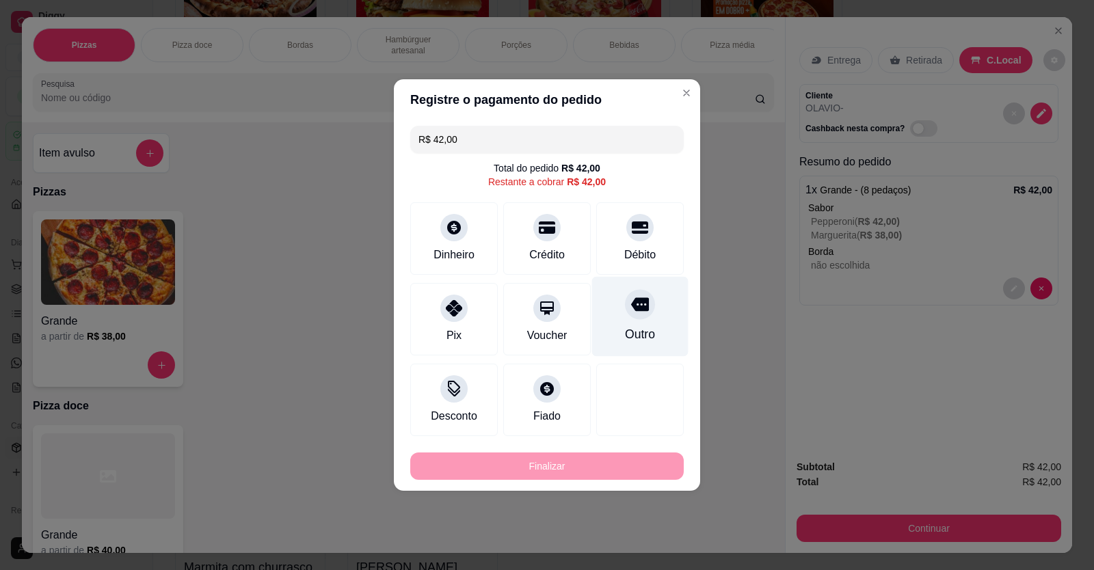
click at [647, 327] on div "Outro" at bounding box center [640, 334] width 30 height 18
type input "R$ 0,00"
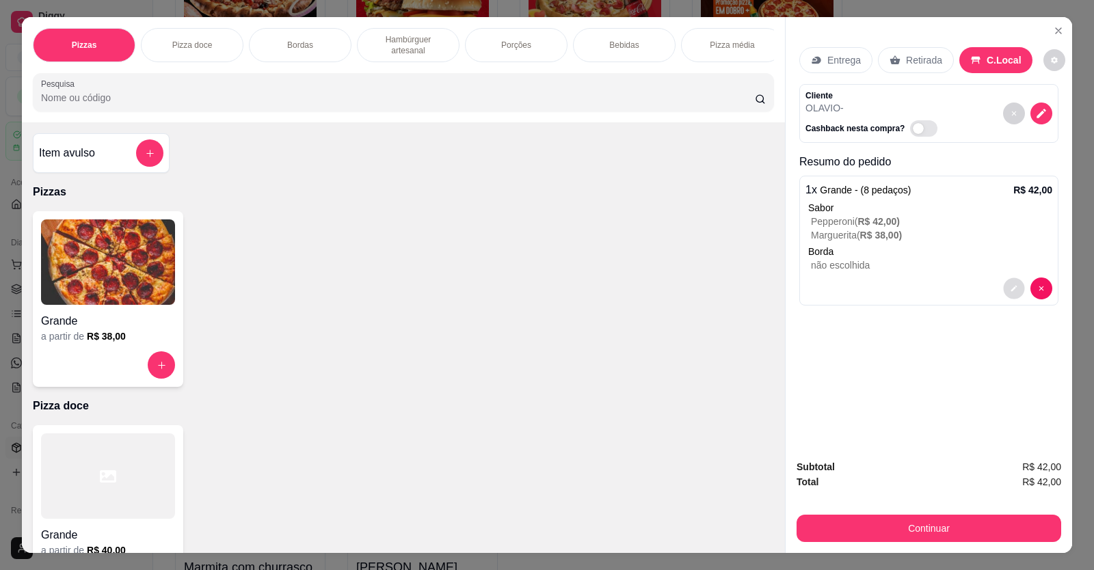
click at [1010, 284] on icon "decrease-product-quantity" at bounding box center [1014, 288] width 8 height 8
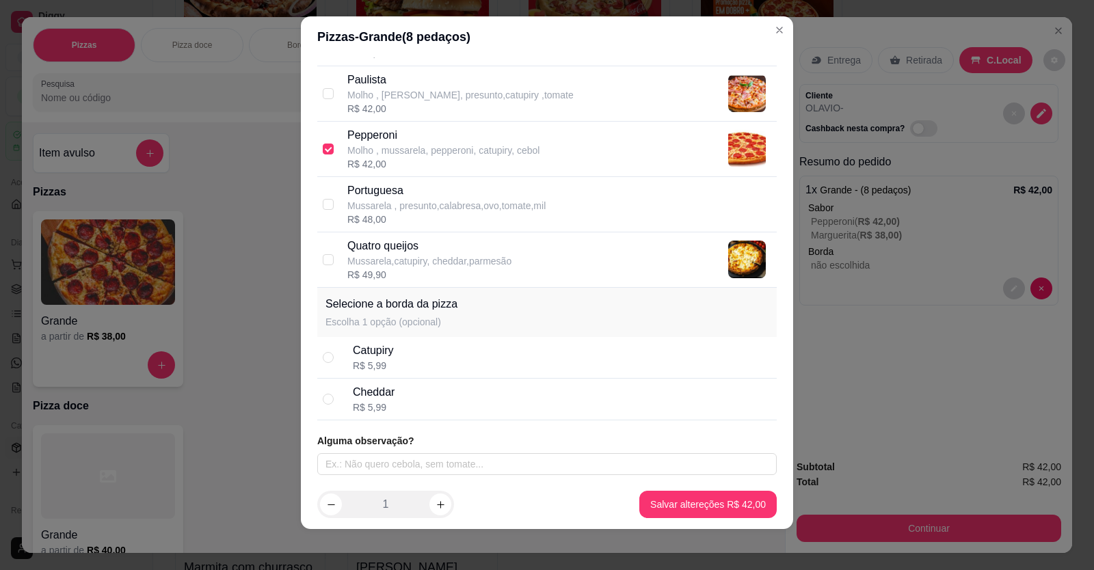
scroll to position [15, 0]
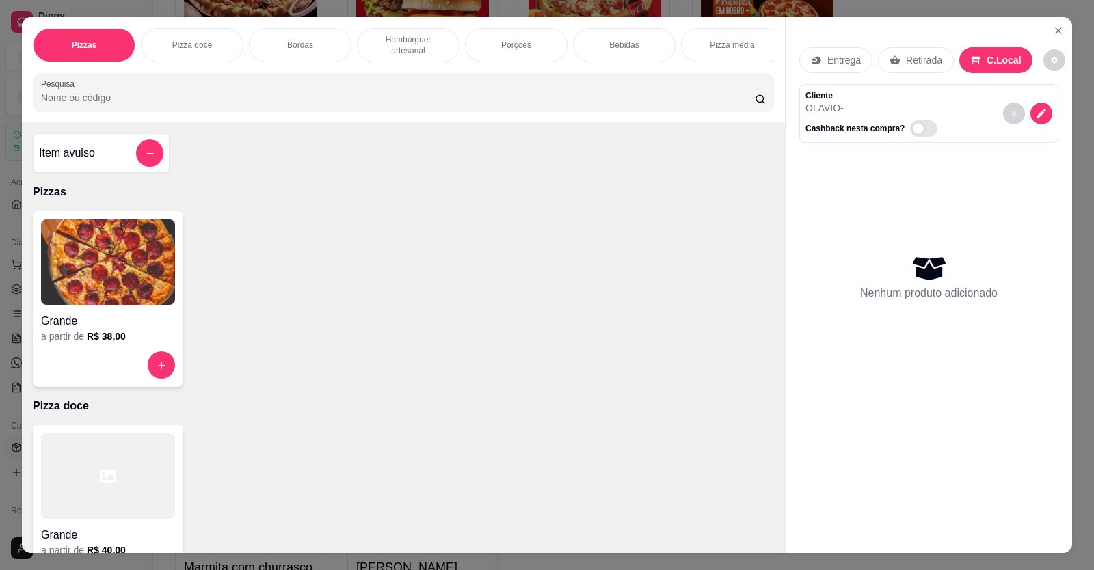
click at [639, 247] on div "Grande a partir de R$ 38,00" at bounding box center [403, 299] width 741 height 176
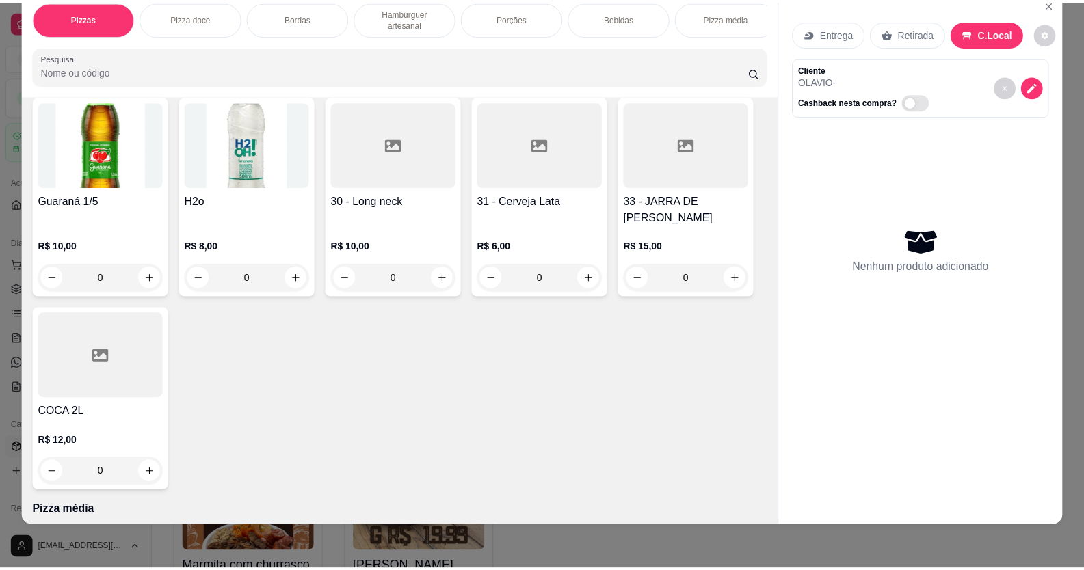
scroll to position [1773, 0]
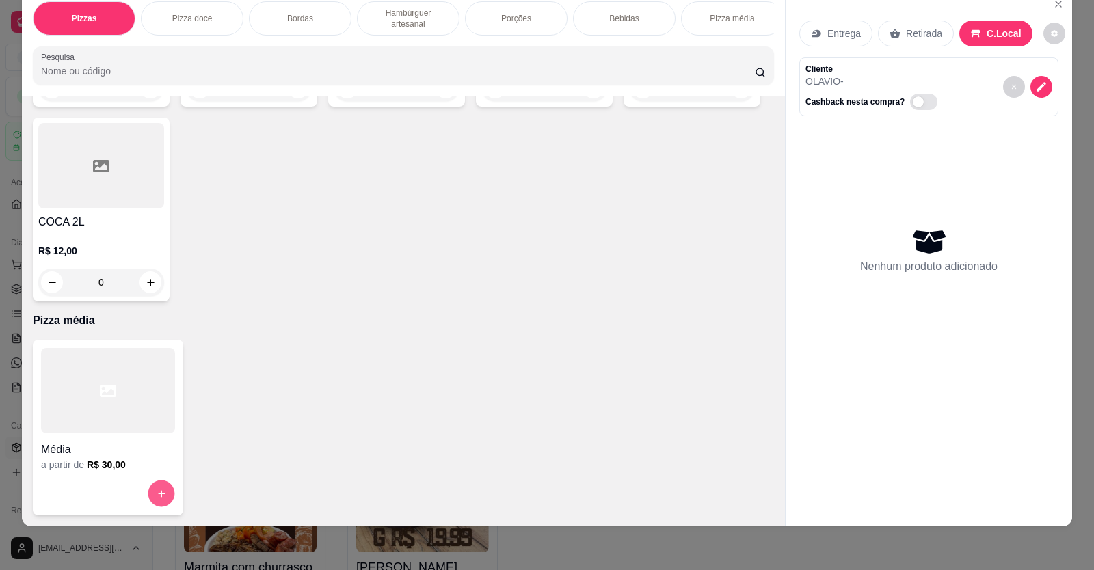
click at [157, 492] on icon "increase-product-quantity" at bounding box center [162, 494] width 10 height 10
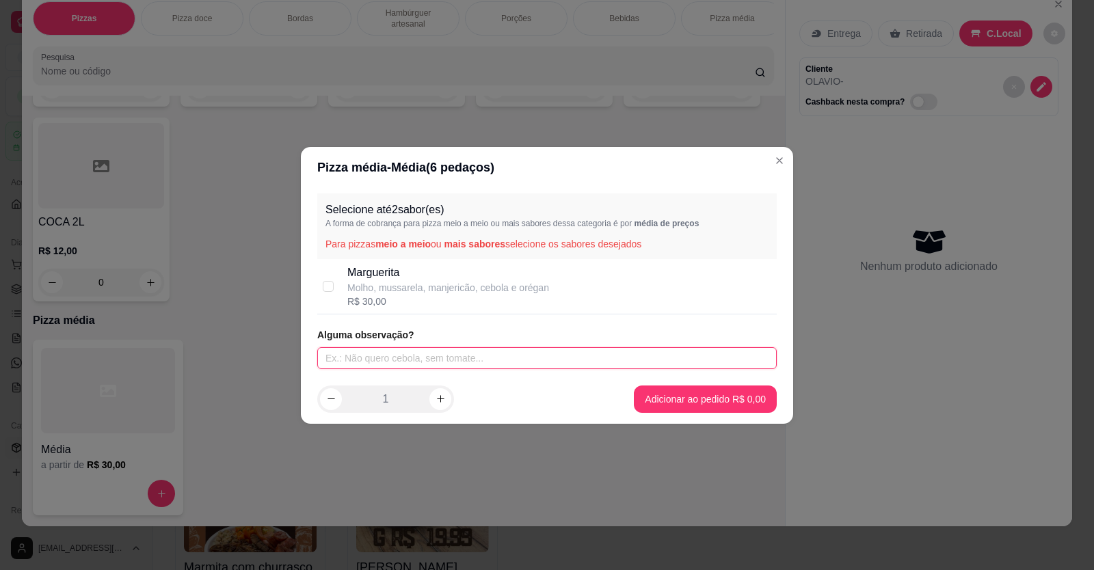
click at [401, 364] on input "text" at bounding box center [546, 358] width 459 height 22
type input "MARGUERITA PEPERONI"
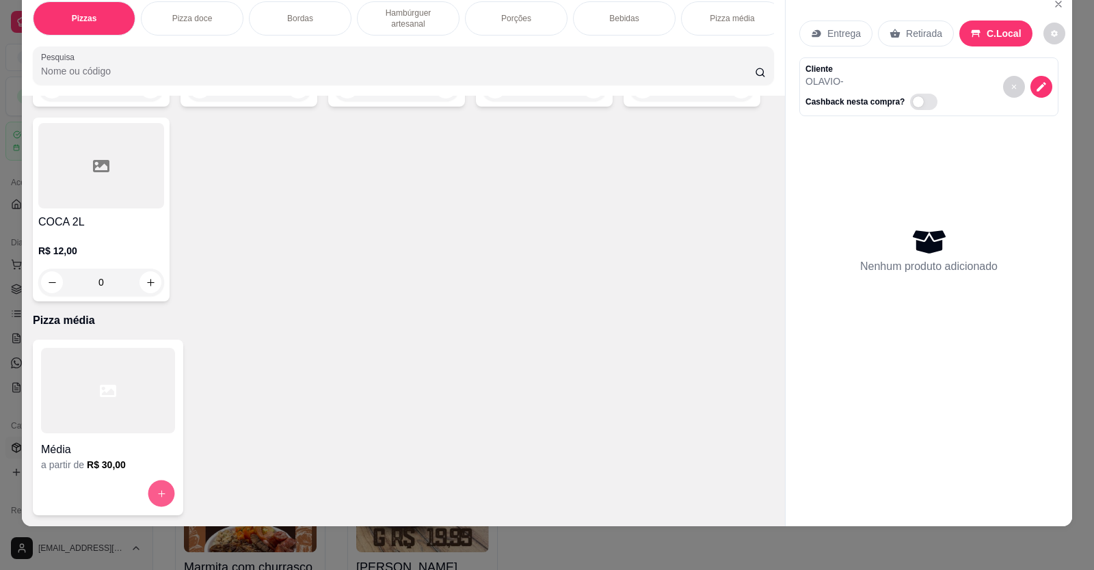
click at [148, 496] on button "increase-product-quantity" at bounding box center [161, 494] width 27 height 27
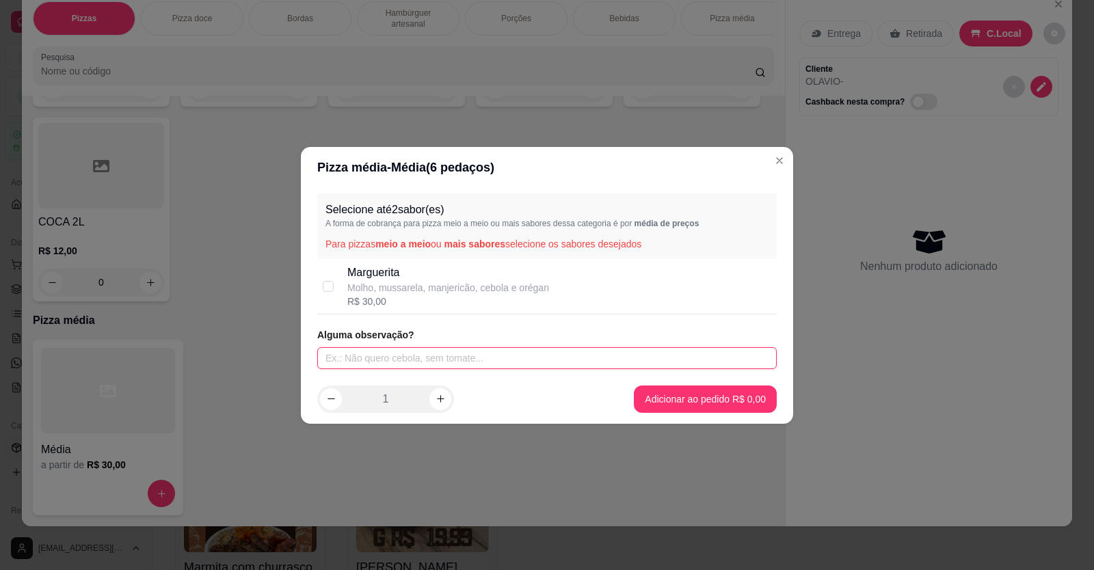
click at [472, 360] on input "text" at bounding box center [546, 358] width 459 height 22
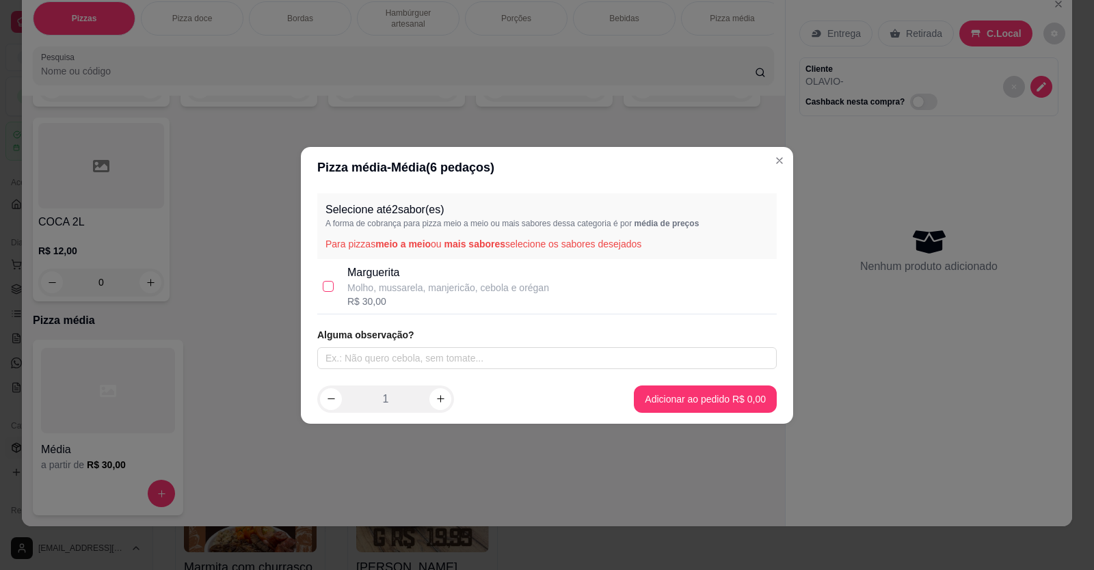
click at [330, 280] on label at bounding box center [328, 286] width 11 height 15
click at [330, 281] on input "checkbox" at bounding box center [328, 286] width 11 height 11
click at [331, 289] on input "checkbox" at bounding box center [328, 286] width 11 height 11
checkbox input "true"
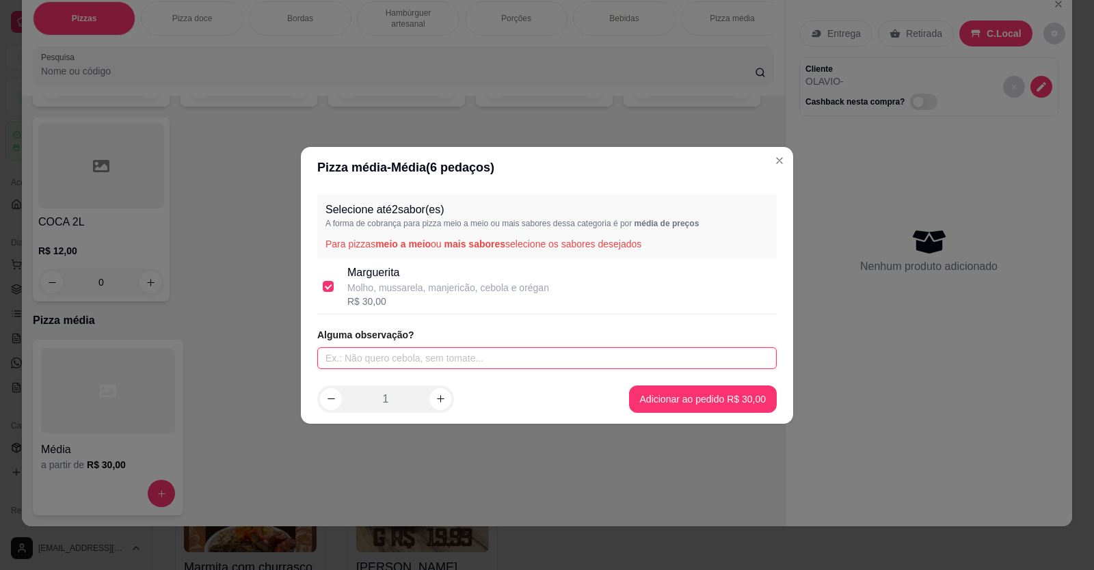
click at [429, 357] on input "text" at bounding box center [546, 358] width 459 height 22
type input "METADE PEPERONE"
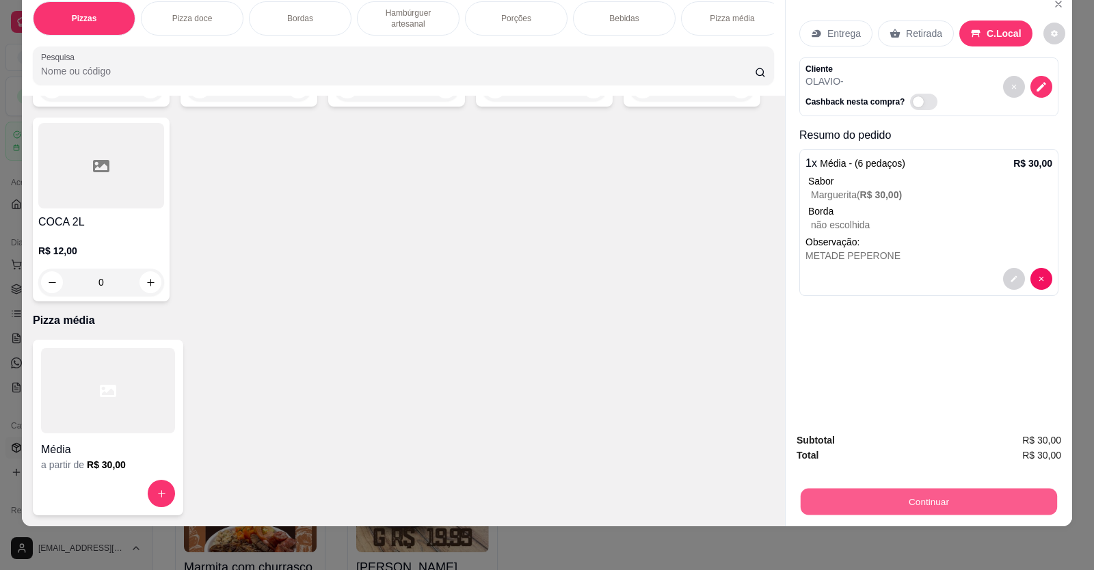
click at [950, 496] on button "Continuar" at bounding box center [929, 502] width 256 height 27
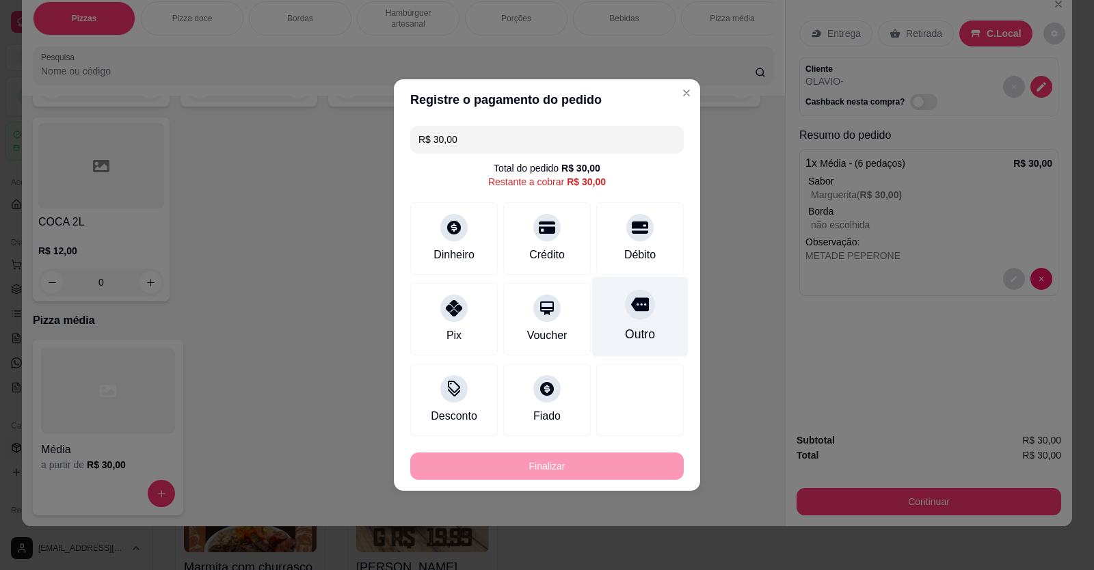
click at [632, 310] on icon at bounding box center [640, 305] width 18 height 14
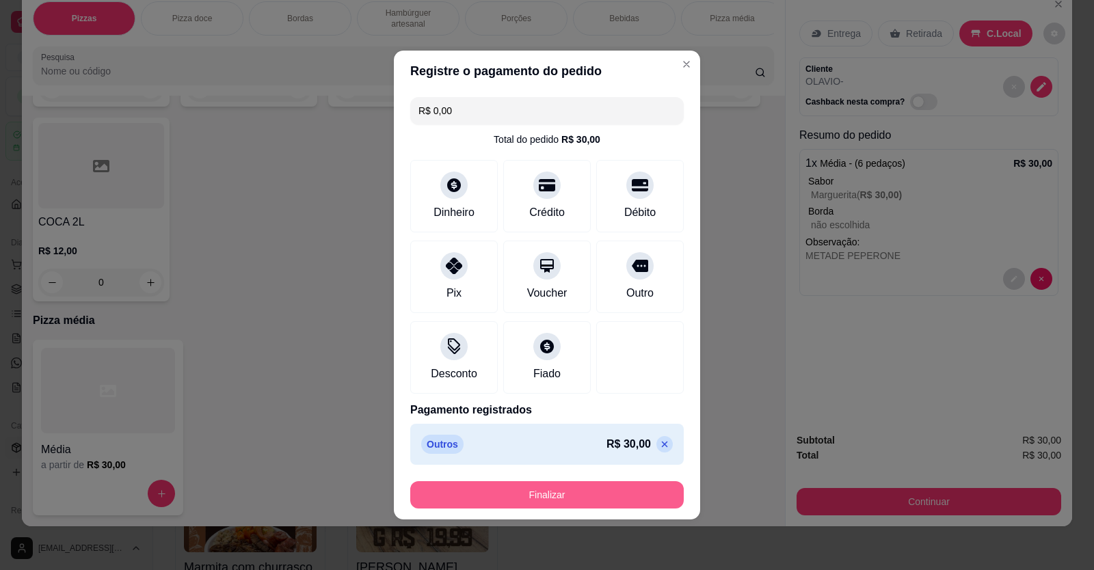
click at [595, 493] on button "Finalizar" at bounding box center [546, 494] width 273 height 27
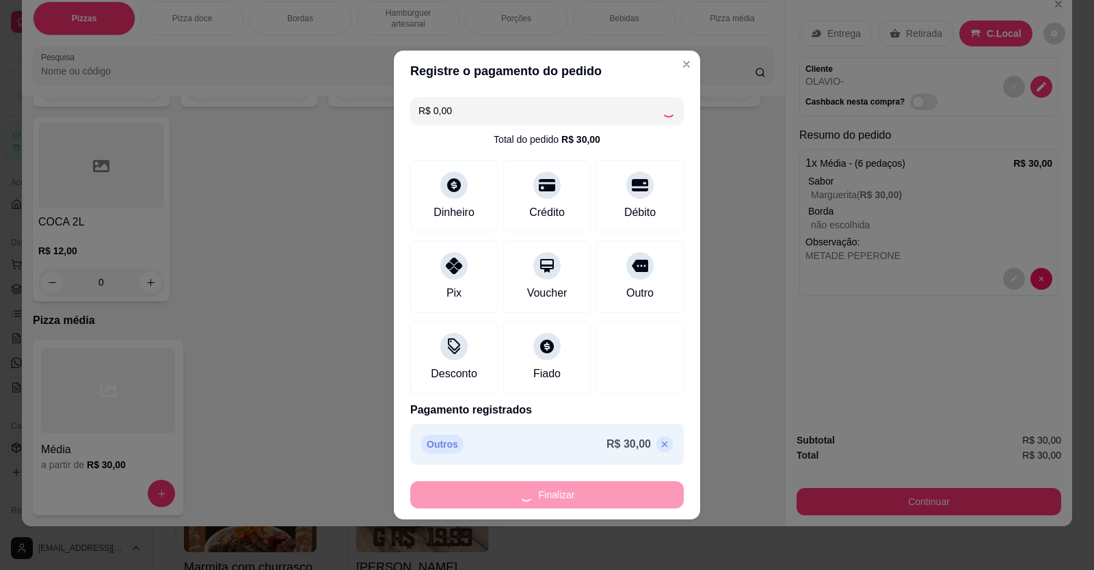
type input "-R$ 30,00"
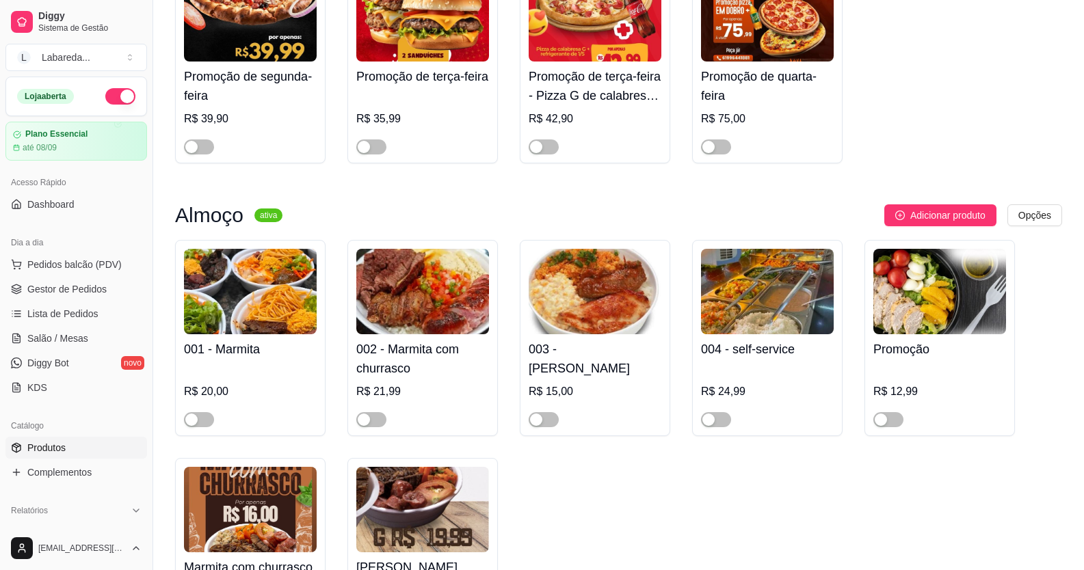
click at [440, 546] on img at bounding box center [422, 509] width 133 height 85
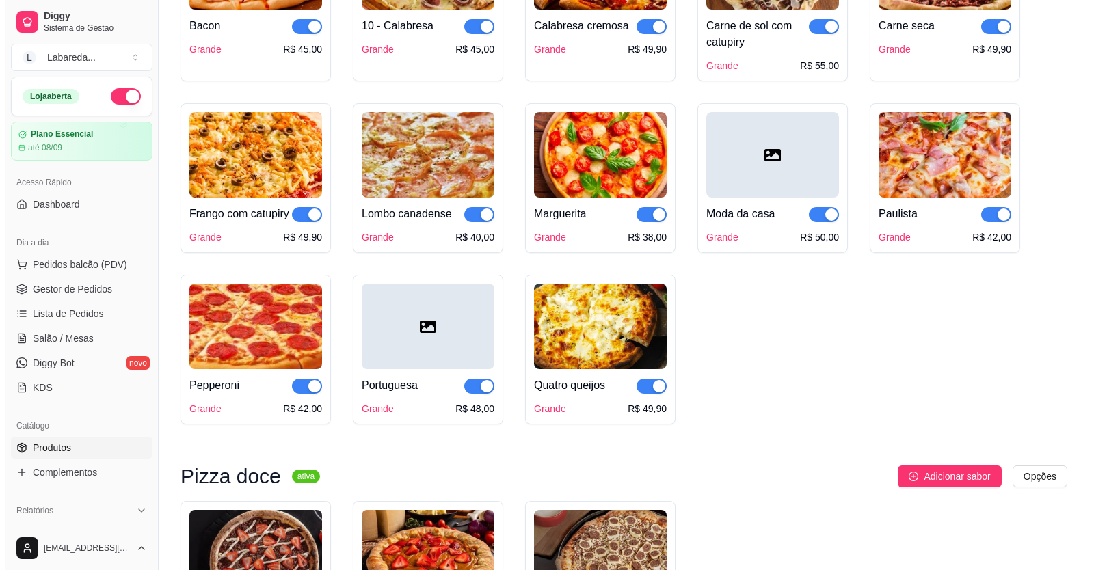
scroll to position [1026, 0]
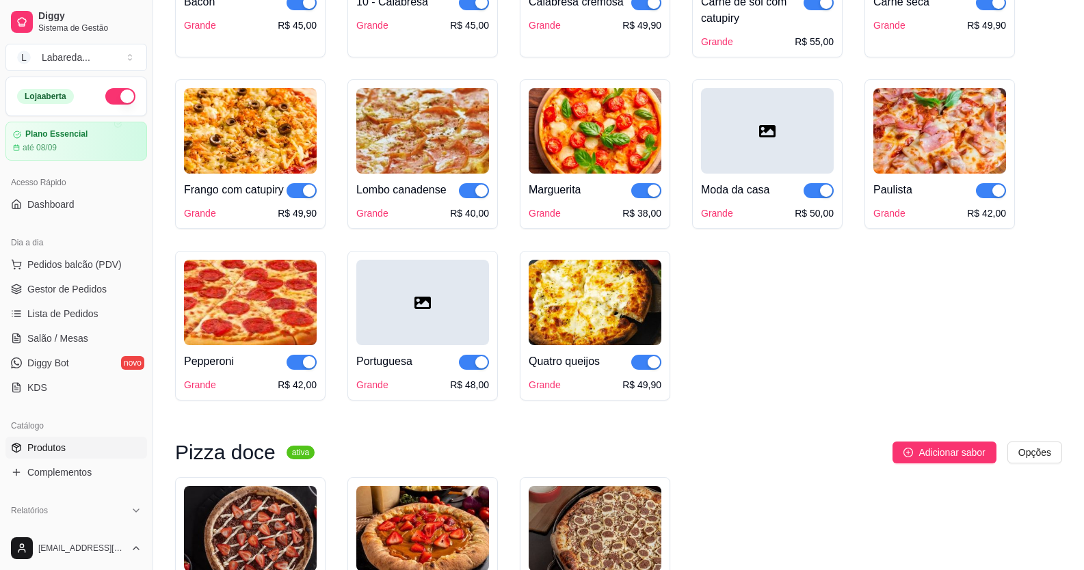
click at [304, 370] on span "button" at bounding box center [301, 362] width 30 height 15
click at [75, 256] on button "Pedidos balcão (PDV)" at bounding box center [76, 265] width 142 height 22
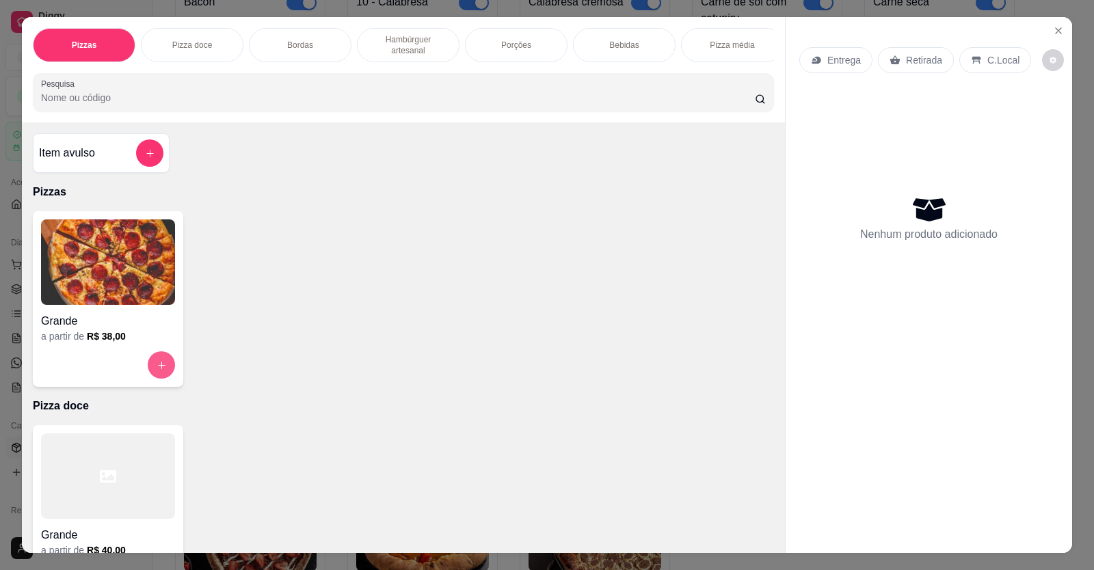
click at [161, 365] on button "increase-product-quantity" at bounding box center [161, 364] width 27 height 27
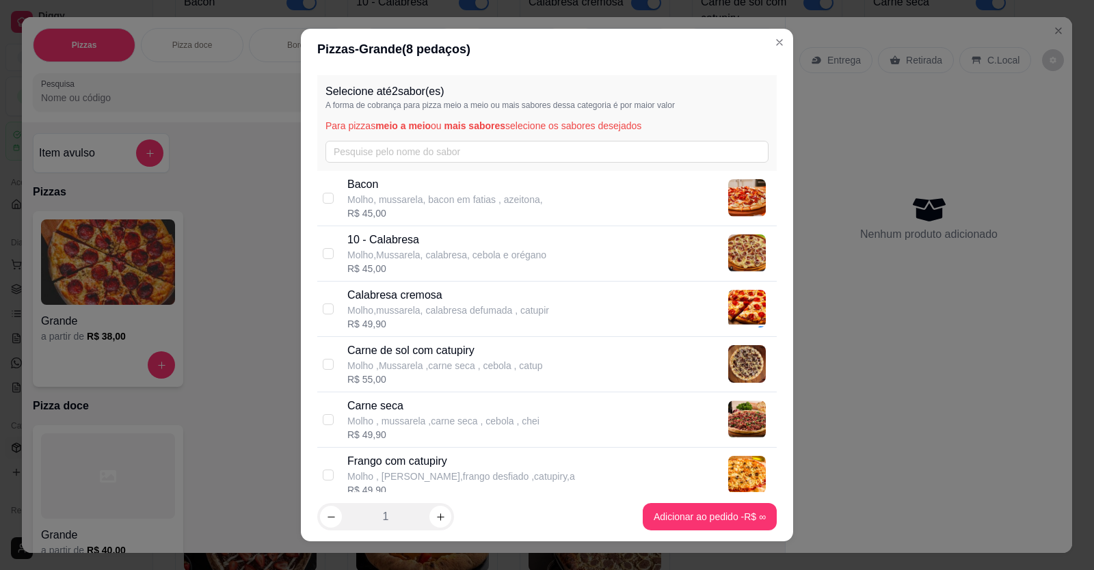
drag, startPoint x: 628, startPoint y: 230, endPoint x: 621, endPoint y: 220, distance: 12.0
click at [628, 230] on div "10 - Calabresa Molho,Mussarela, calabresa, cebola e orégano R$ 45,00" at bounding box center [546, 253] width 459 height 55
click at [325, 256] on input "checkbox" at bounding box center [328, 253] width 11 height 11
checkbox input "false"
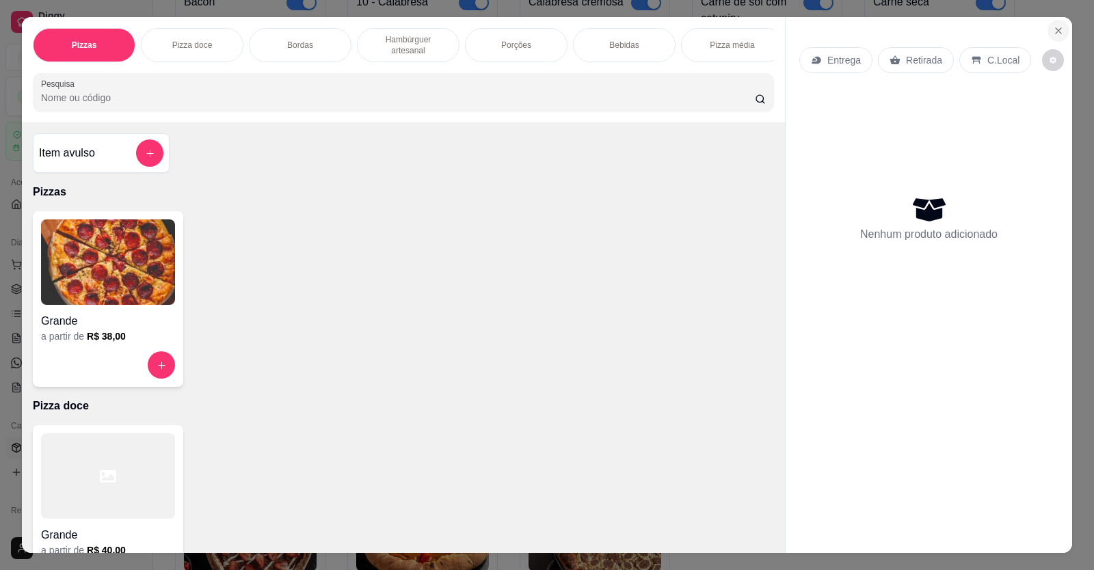
click at [1053, 26] on icon "Close" at bounding box center [1058, 30] width 11 height 11
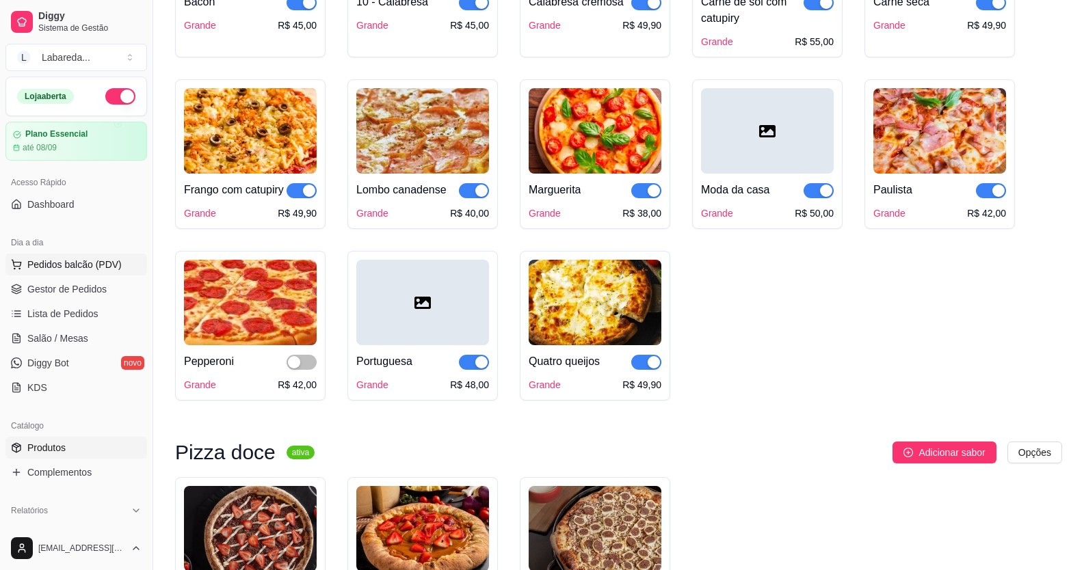
click at [91, 262] on span "Pedidos balcão (PDV)" at bounding box center [74, 265] width 94 height 14
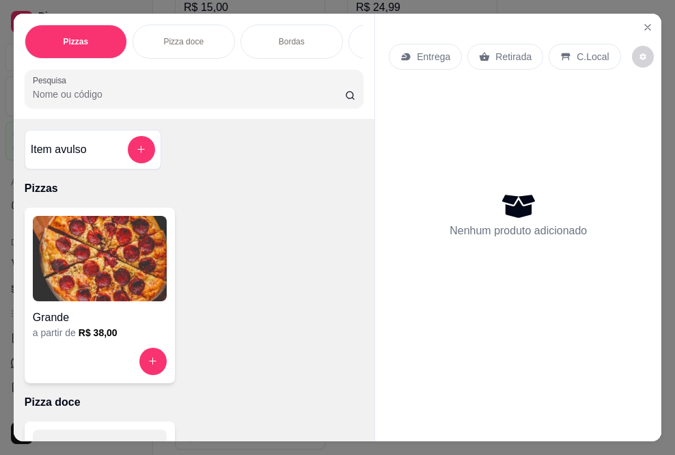
drag, startPoint x: 14, startPoint y: 8, endPoint x: 343, endPoint y: 0, distance: 329.6
click at [14, 14] on div "Pizzas Pizza doce Bordas Hambúrguer artesanal Porções Bebidas Pizza média Pesqu…" at bounding box center [194, 66] width 361 height 105
click at [643, 22] on icon "Close" at bounding box center [648, 27] width 11 height 11
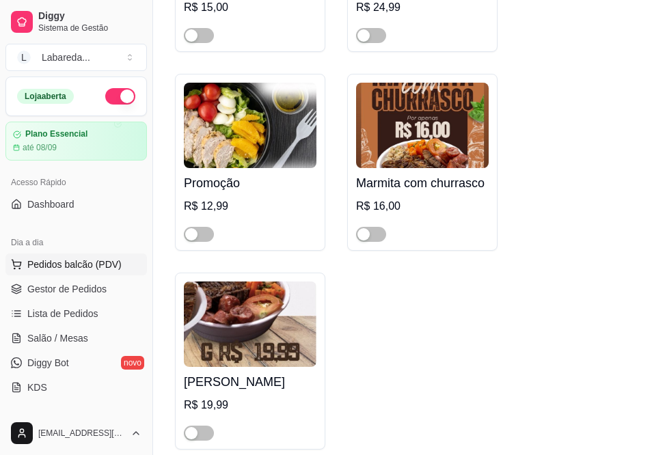
click at [97, 261] on span "Pedidos balcão (PDV)" at bounding box center [74, 265] width 94 height 14
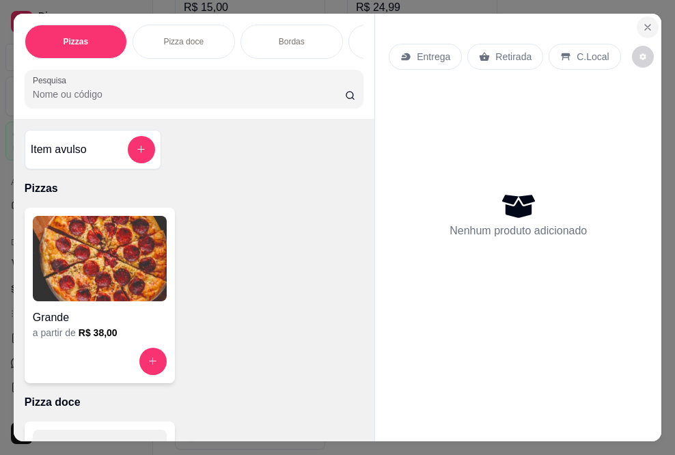
click at [644, 22] on icon "Close" at bounding box center [648, 27] width 11 height 11
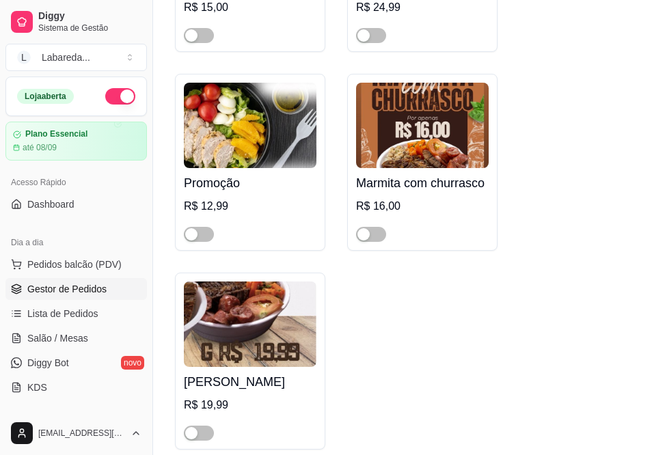
click at [61, 286] on span "Gestor de Pedidos" at bounding box center [66, 289] width 79 height 14
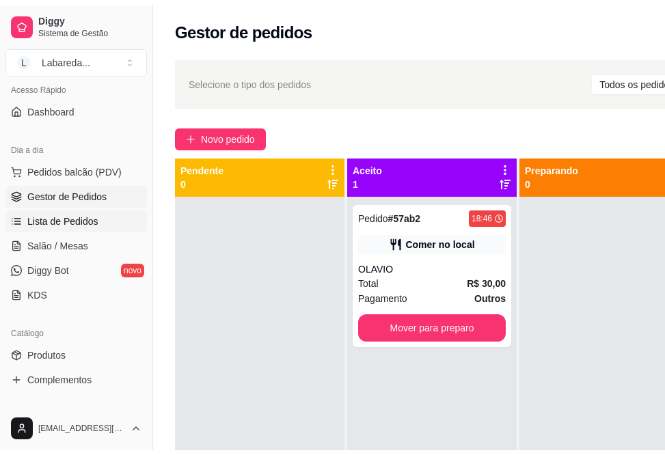
scroll to position [273, 0]
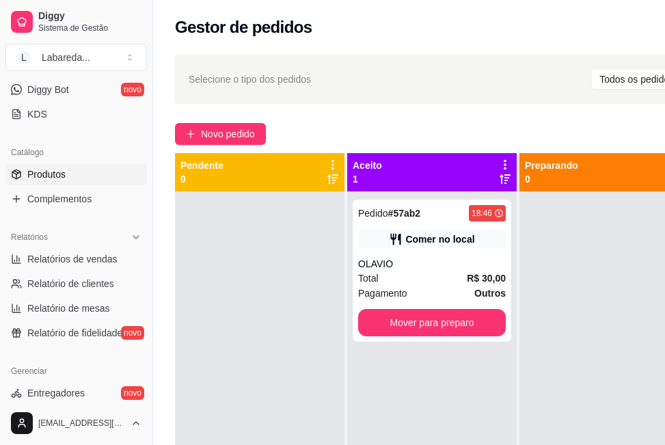
click at [46, 174] on span "Produtos" at bounding box center [46, 175] width 38 height 14
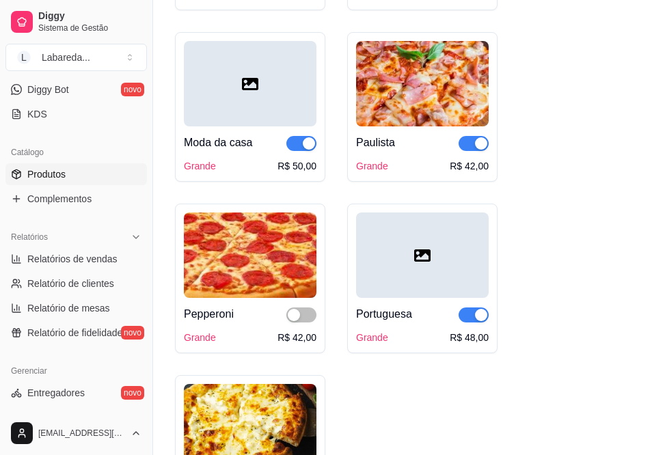
scroll to position [2325, 0]
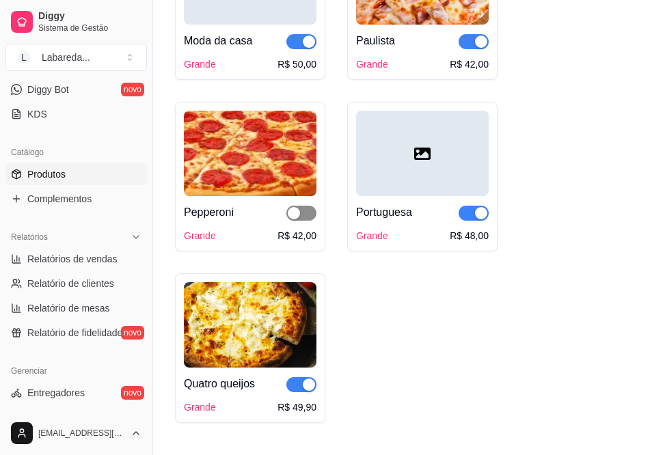
click at [297, 212] on div "button" at bounding box center [294, 213] width 12 height 12
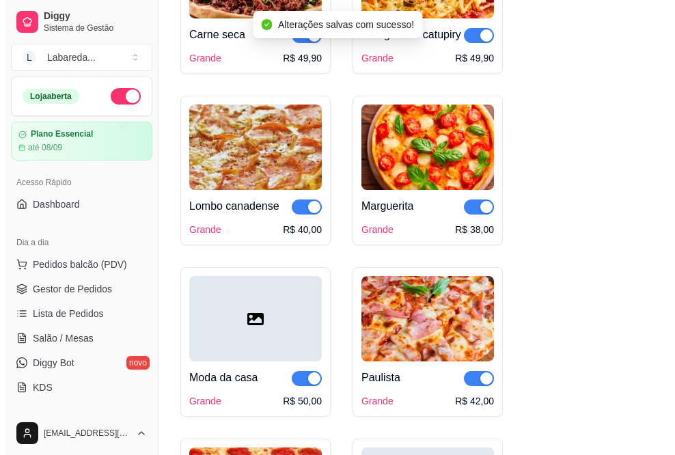
scroll to position [1983, 0]
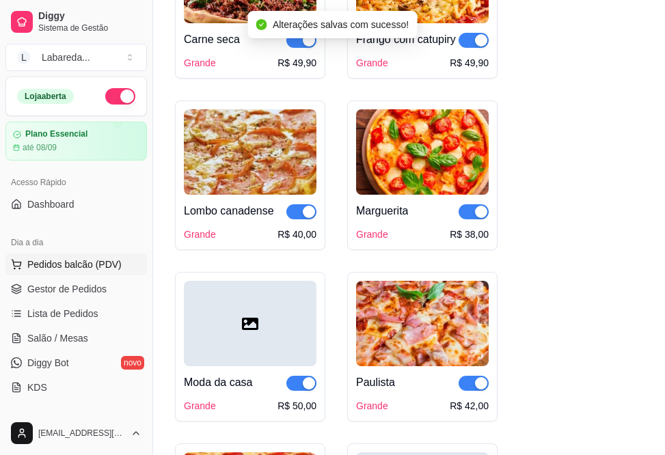
click at [44, 263] on span "Pedidos balcão (PDV)" at bounding box center [74, 265] width 94 height 14
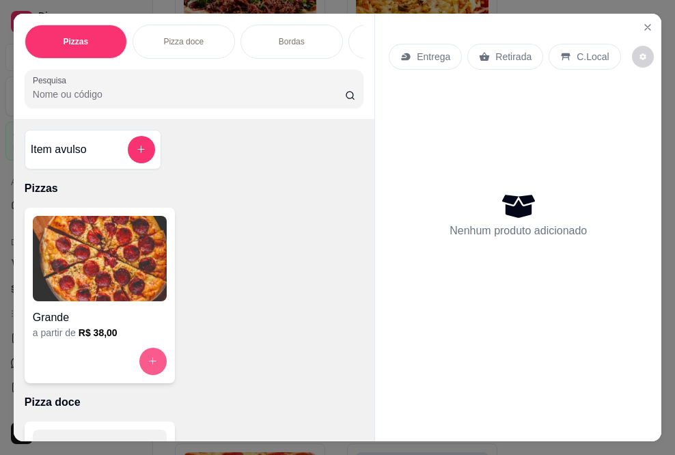
click at [151, 362] on icon "increase-product-quantity" at bounding box center [153, 361] width 10 height 10
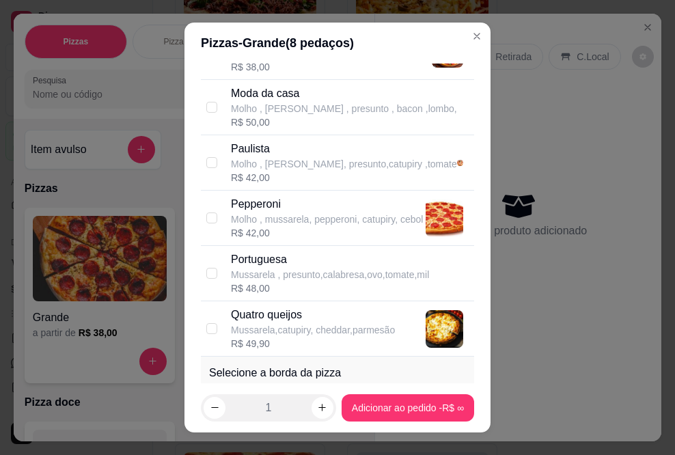
scroll to position [547, 0]
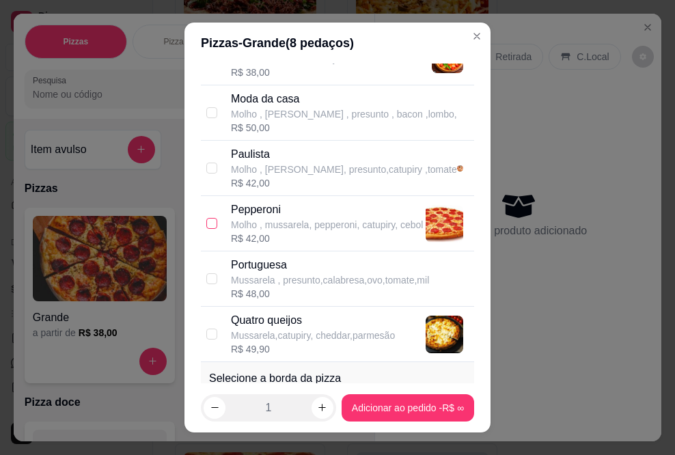
click at [209, 221] on input "checkbox" at bounding box center [211, 223] width 11 height 11
checkbox input "true"
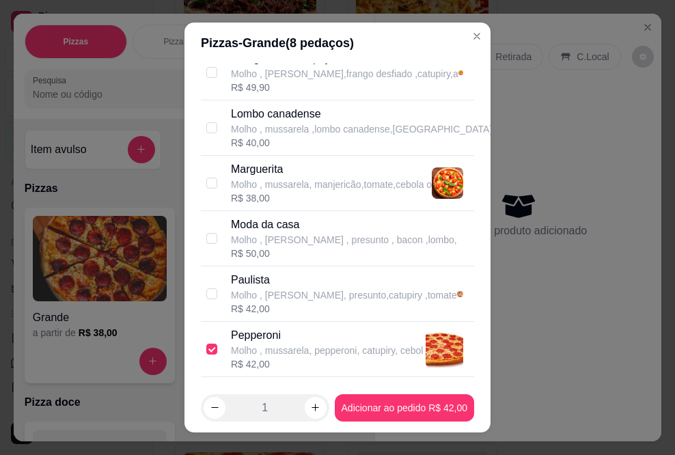
scroll to position [410, 0]
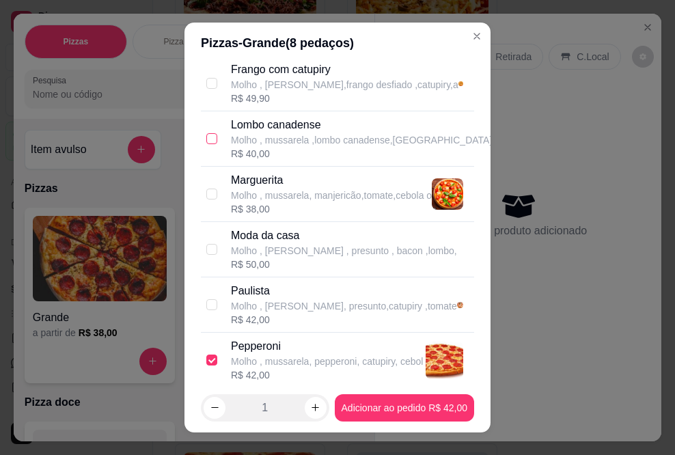
click at [206, 136] on input "checkbox" at bounding box center [211, 138] width 11 height 11
checkbox input "true"
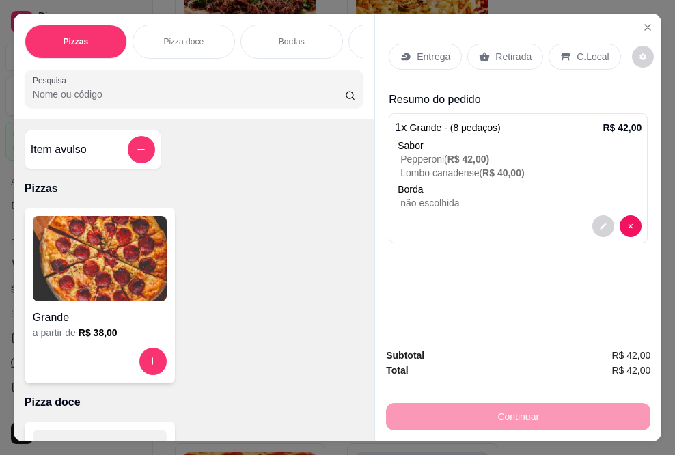
click at [580, 50] on p "C.Local" at bounding box center [593, 57] width 32 height 14
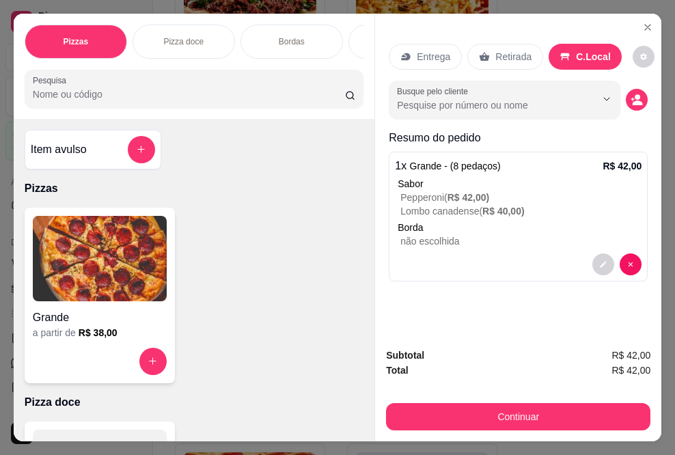
click at [433, 50] on p "Entrega" at bounding box center [434, 57] width 34 height 14
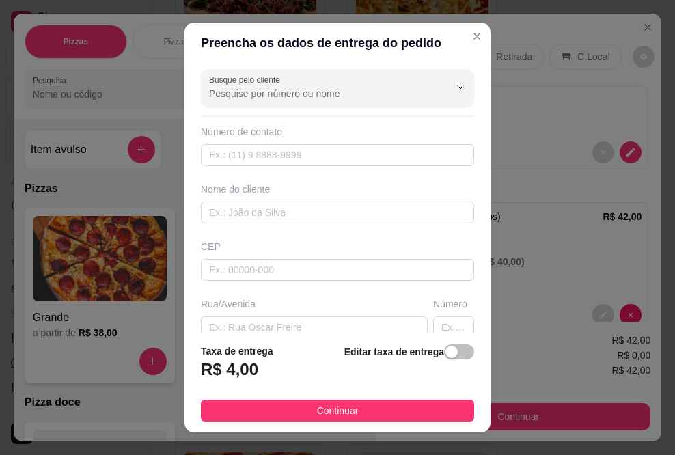
click at [446, 352] on div "button" at bounding box center [452, 352] width 12 height 12
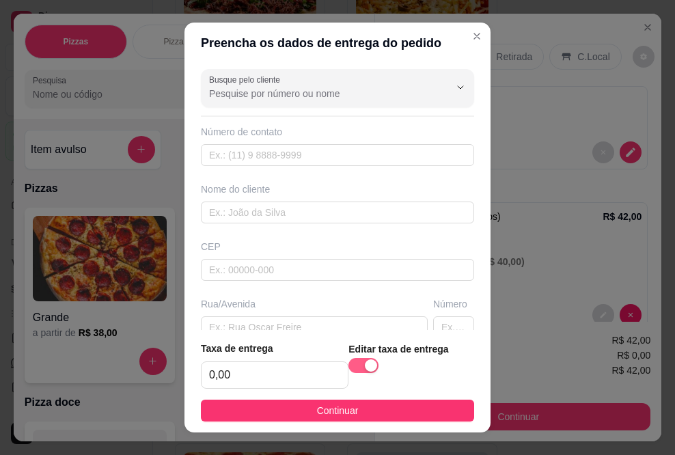
click at [365, 363] on div "button" at bounding box center [371, 366] width 12 height 12
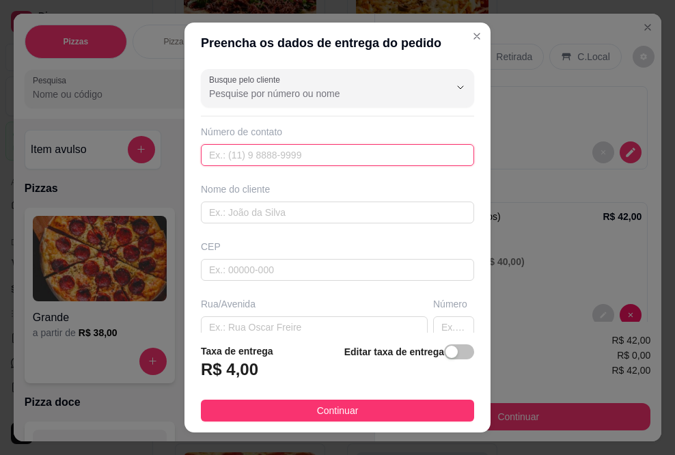
click at [304, 161] on input "text" at bounding box center [337, 155] width 273 height 22
drag, startPoint x: 304, startPoint y: 160, endPoint x: 297, endPoint y: 158, distance: 7.1
click at [300, 159] on input "text" at bounding box center [337, 155] width 273 height 22
click at [297, 158] on input "text" at bounding box center [337, 155] width 273 height 22
type input "3"
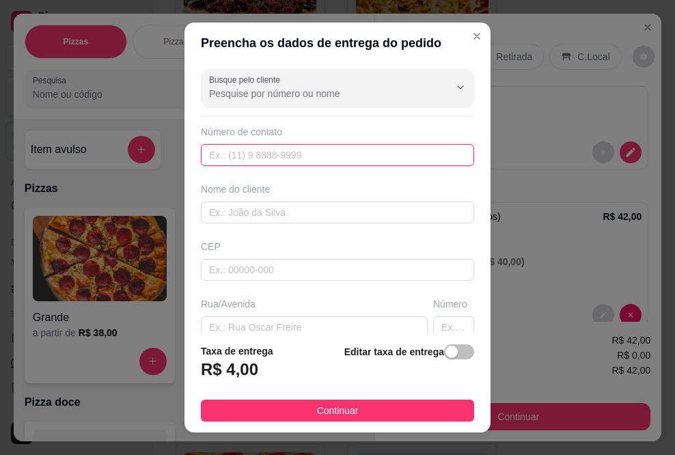
click at [291, 162] on input "text" at bounding box center [337, 155] width 273 height 22
click at [312, 166] on input "text" at bounding box center [337, 155] width 273 height 22
drag, startPoint x: 312, startPoint y: 166, endPoint x: 332, endPoint y: 88, distance: 80.9
click at [330, 85] on div at bounding box center [337, 88] width 257 height 27
click at [335, 90] on input "Busque pelo cliente" at bounding box center [318, 94] width 219 height 14
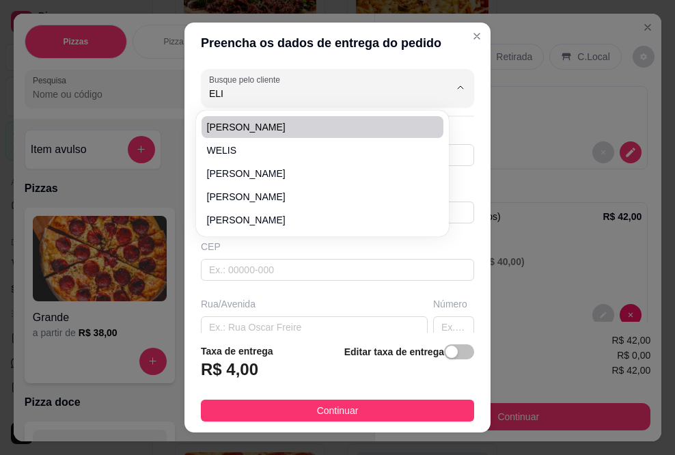
click at [337, 118] on li "[PERSON_NAME]" at bounding box center [323, 127] width 242 height 22
type input "[PERSON_NAME]"
type input "61999770075"
type input "[PERSON_NAME]"
type input "LOCALIZAÇÃO"
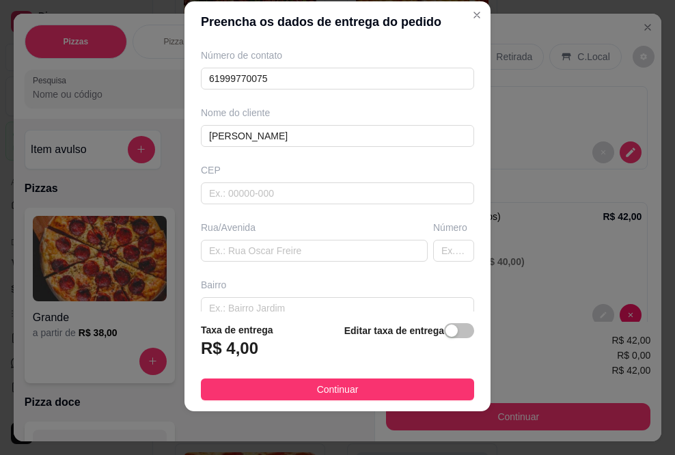
scroll to position [55, 0]
click at [295, 205] on input "text" at bounding box center [337, 194] width 273 height 22
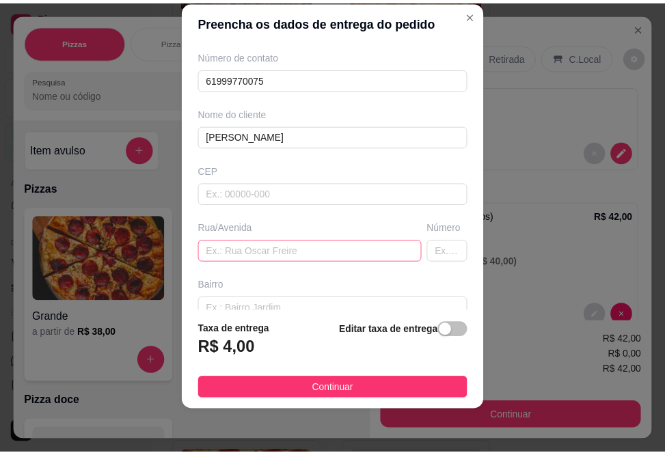
scroll to position [0, 0]
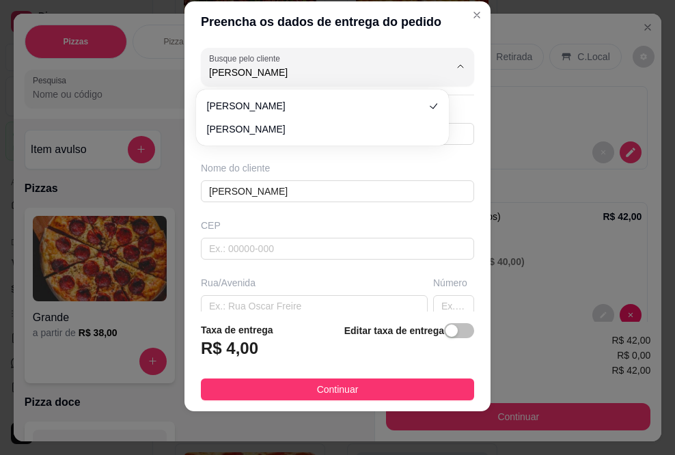
click at [280, 323] on div "Taxa de entrega R$ 4,00 Editar taxa de entrega" at bounding box center [337, 345] width 273 height 45
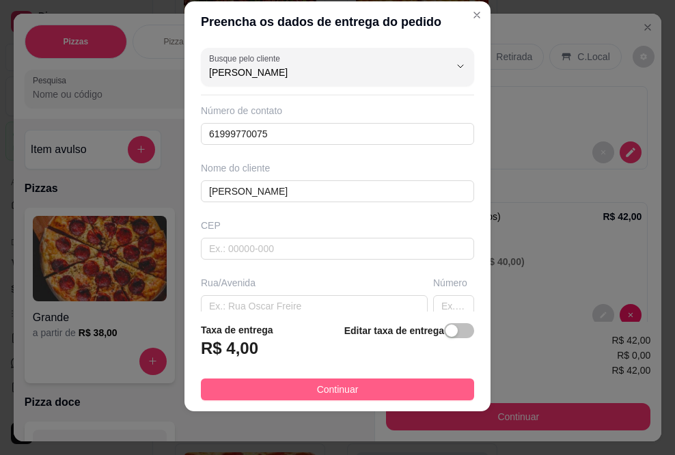
type input "[PERSON_NAME]"
click at [318, 388] on span "Continuar" at bounding box center [338, 389] width 42 height 15
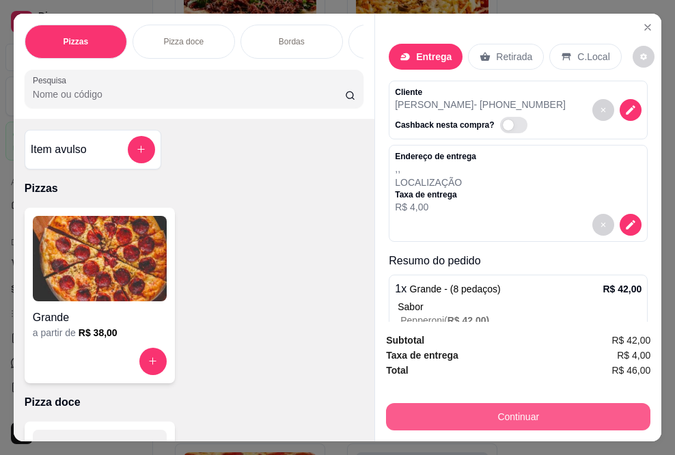
click at [503, 420] on button "Continuar" at bounding box center [518, 416] width 265 height 27
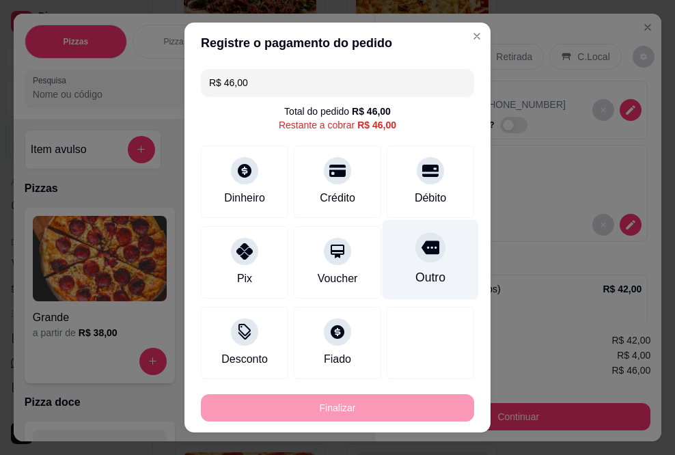
click at [416, 262] on div at bounding box center [431, 248] width 30 height 30
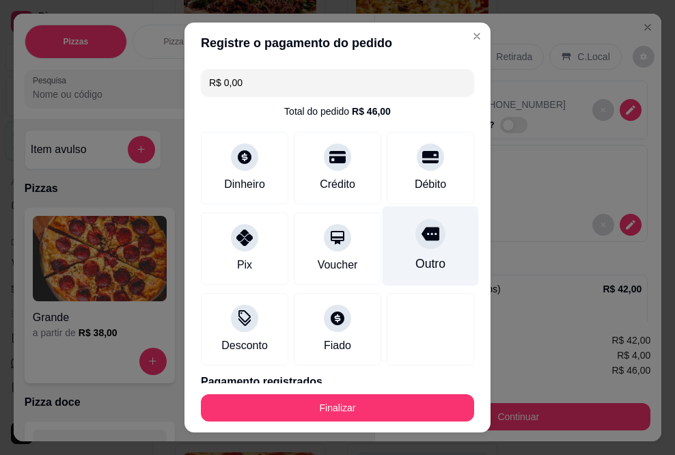
click at [416, 243] on div at bounding box center [431, 234] width 30 height 30
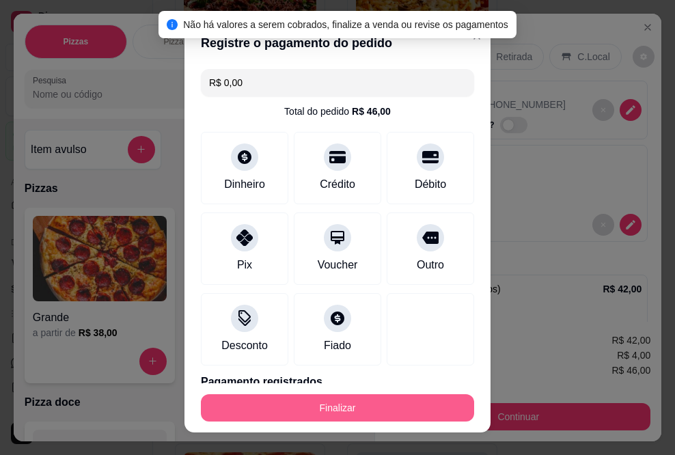
click at [363, 405] on button "Finalizar" at bounding box center [337, 407] width 273 height 27
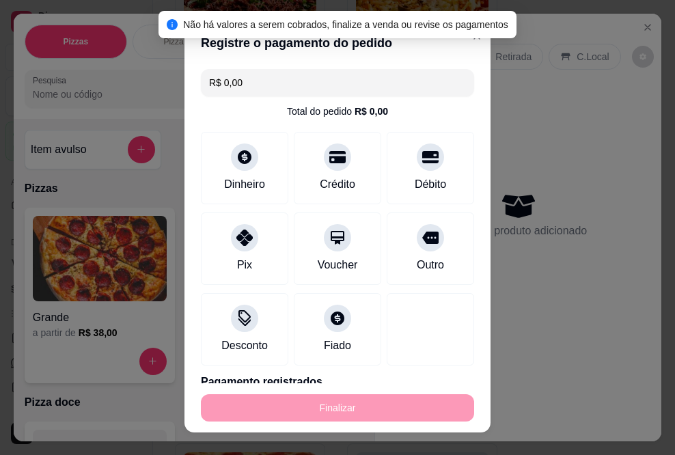
type input "-R$ 46,00"
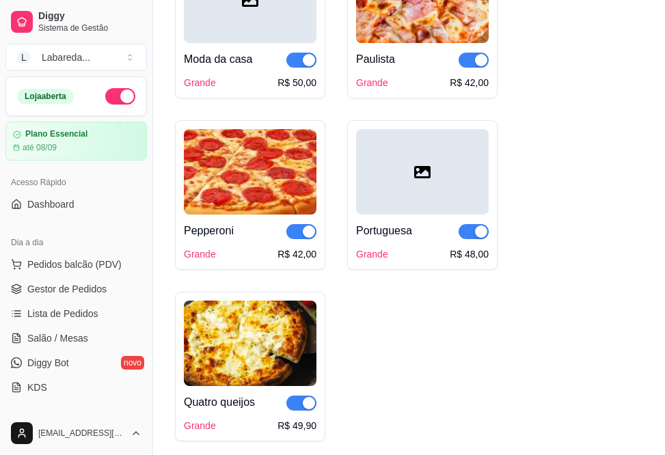
scroll to position [2325, 0]
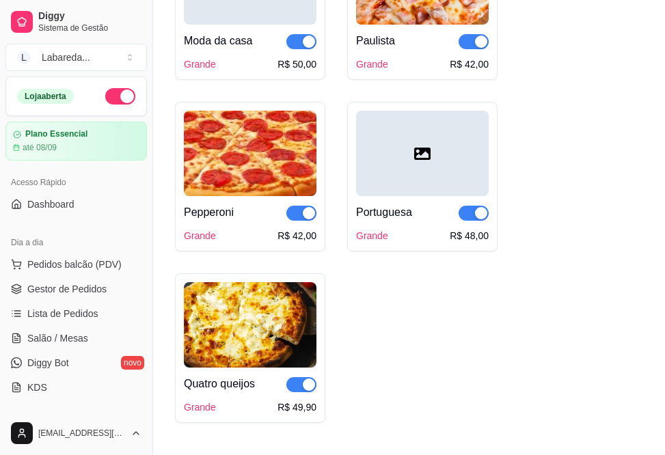
click at [306, 209] on div at bounding box center [301, 212] width 30 height 16
click at [297, 220] on span "button" at bounding box center [301, 213] width 30 height 15
